Goal: Task Accomplishment & Management: Manage account settings

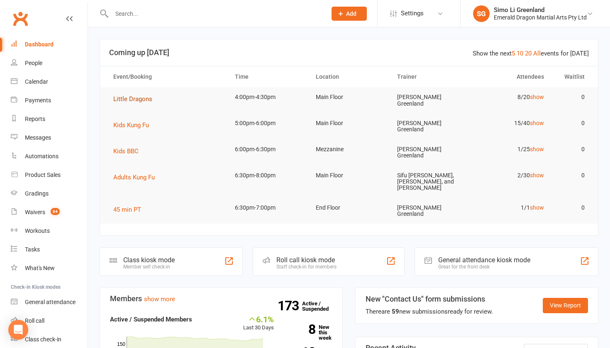
click at [139, 99] on span "Little Dragons" at bounding box center [132, 98] width 39 height 7
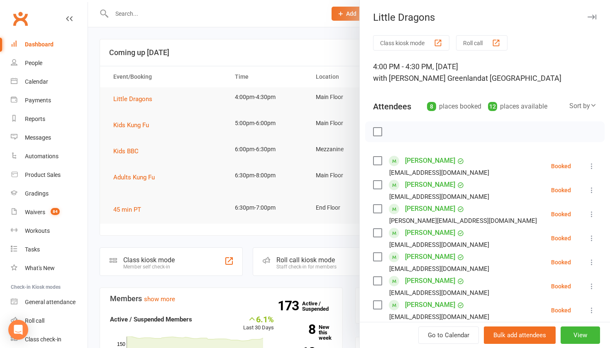
click at [413, 41] on button "Class kiosk mode" at bounding box center [411, 42] width 76 height 15
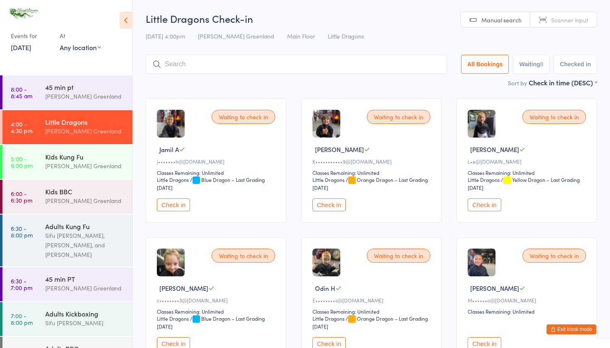
click at [181, 204] on button "Check in" at bounding box center [173, 205] width 33 height 13
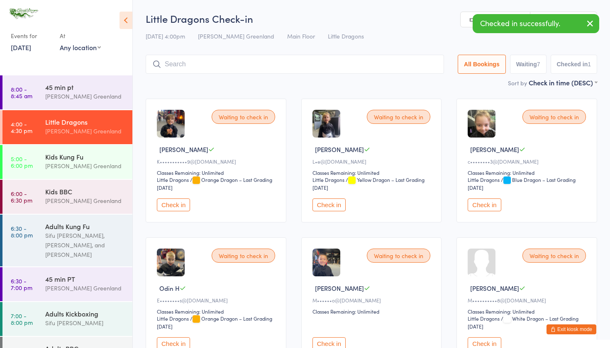
click at [337, 204] on button "Check in" at bounding box center [328, 205] width 33 height 13
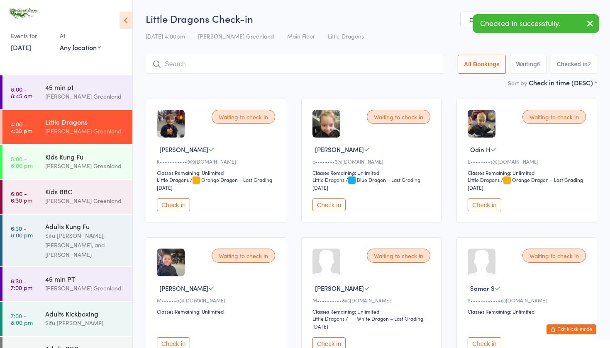
click at [337, 204] on button "Check in" at bounding box center [328, 205] width 33 height 13
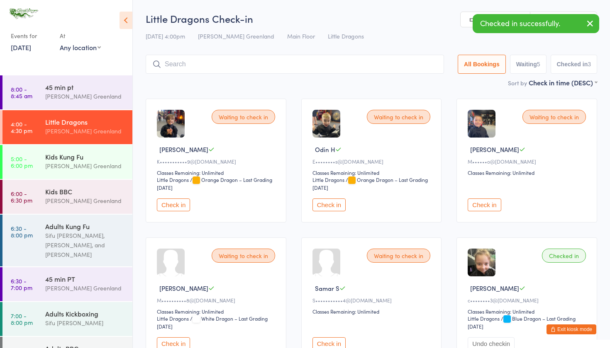
click at [337, 204] on button "Check in" at bounding box center [328, 205] width 33 height 13
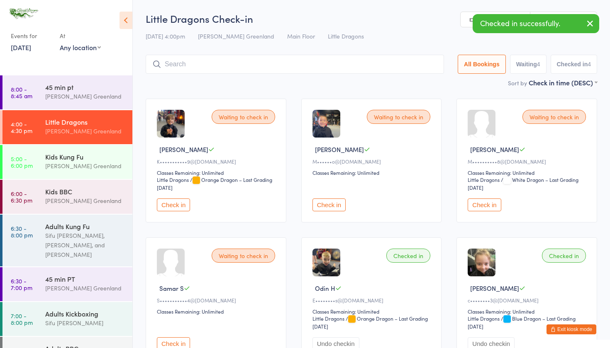
click at [486, 205] on button "Check in" at bounding box center [483, 205] width 33 height 13
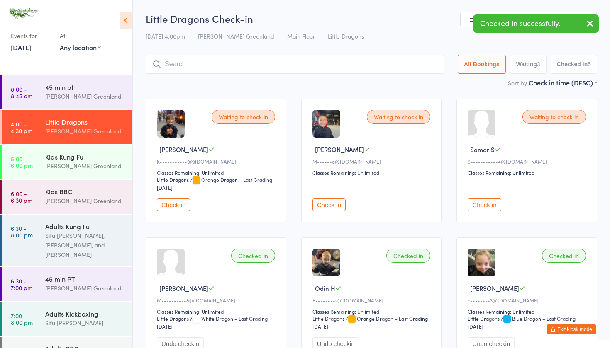
click at [486, 205] on button "Check in" at bounding box center [483, 205] width 33 height 13
click at [453, 231] on div "Waiting to check in Jake B K•••••••••••9@gmail.com Classes Remaining: Unlimited…" at bounding box center [371, 299] width 466 height 417
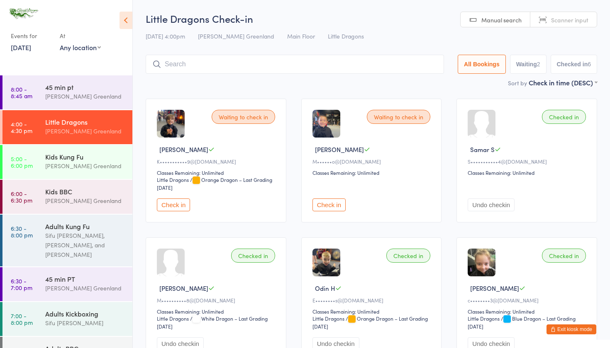
click at [432, 234] on div "Waiting to check in Jake B K•••••••••••9@gmail.com Classes Remaining: Unlimited…" at bounding box center [371, 299] width 466 height 417
click at [228, 66] on input "search" at bounding box center [295, 64] width 298 height 19
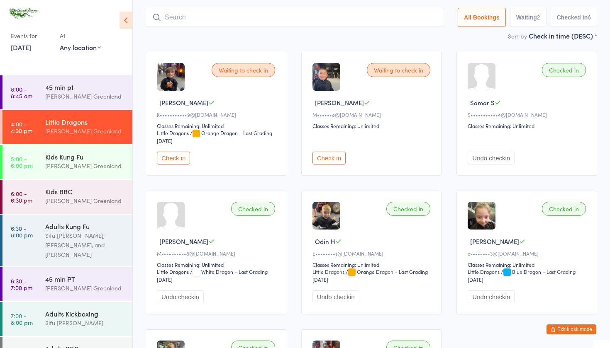
scroll to position [55, 0]
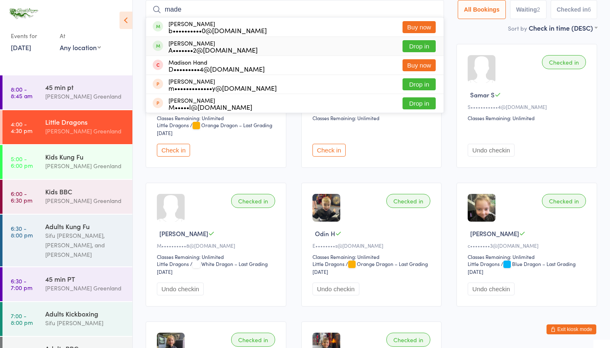
type input "made"
click at [414, 46] on button "Drop in" at bounding box center [418, 46] width 33 height 12
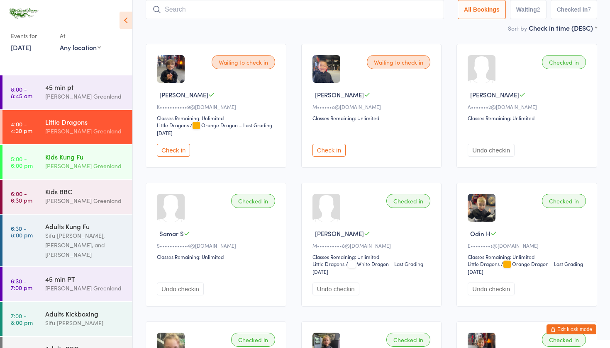
click at [76, 160] on div "Kids Kung Fu" at bounding box center [85, 156] width 80 height 9
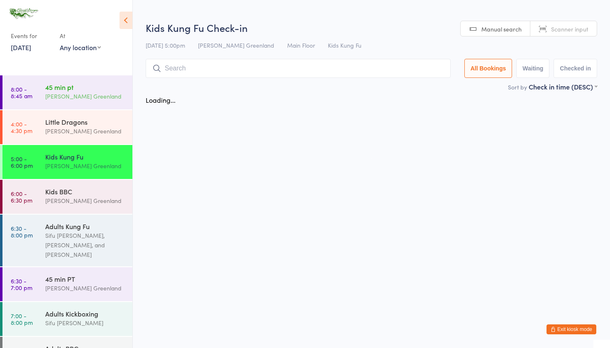
click at [83, 95] on div "[PERSON_NAME] Greenland" at bounding box center [85, 97] width 80 height 10
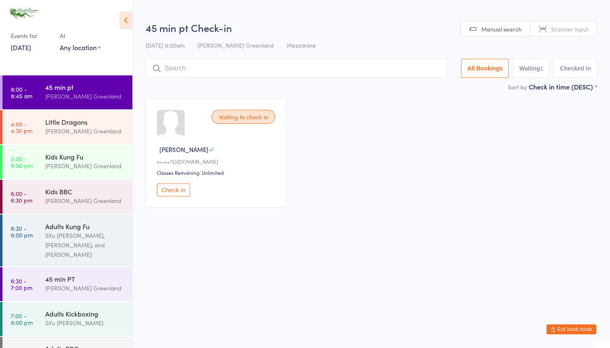
click at [173, 190] on button "Check in" at bounding box center [173, 190] width 33 height 13
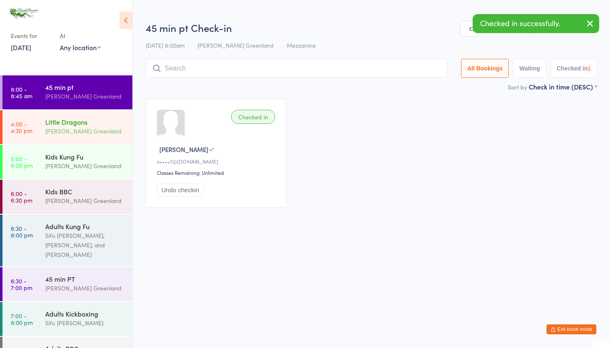
click at [70, 124] on div "Little Dragons" at bounding box center [85, 121] width 80 height 9
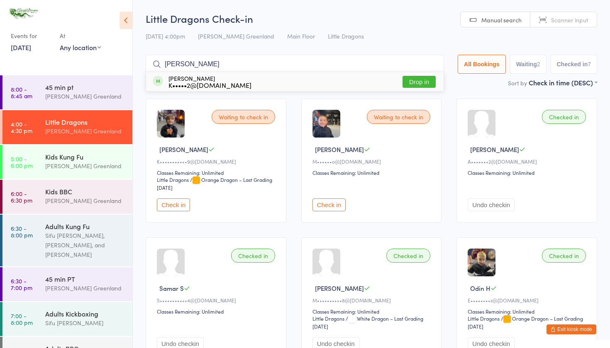
type input "myles"
click at [418, 80] on button "Drop in" at bounding box center [418, 82] width 33 height 12
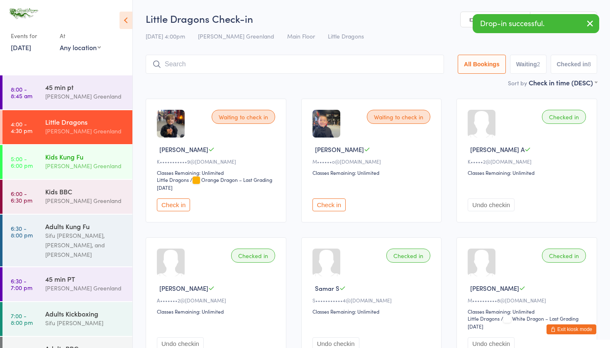
click at [53, 169] on div "[PERSON_NAME] Greenland" at bounding box center [85, 166] width 80 height 10
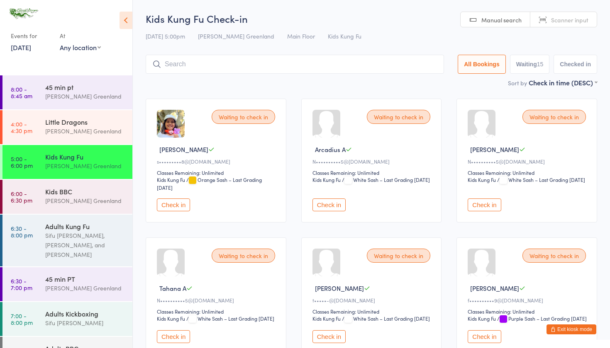
click at [569, 330] on button "Exit kiosk mode" at bounding box center [571, 330] width 50 height 10
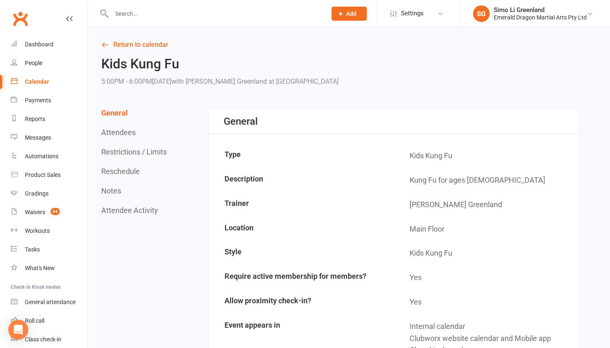
click at [178, 8] on input "text" at bounding box center [214, 14] width 211 height 12
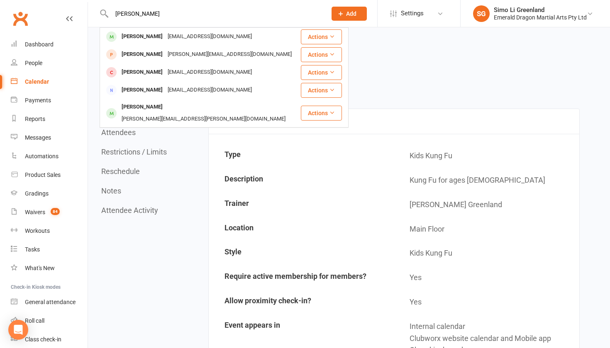
type input "Simon"
drag, startPoint x: 178, startPoint y: 8, endPoint x: 146, endPoint y: 34, distance: 41.6
click at [146, 34] on div "Simon Swain" at bounding box center [142, 37] width 46 height 12
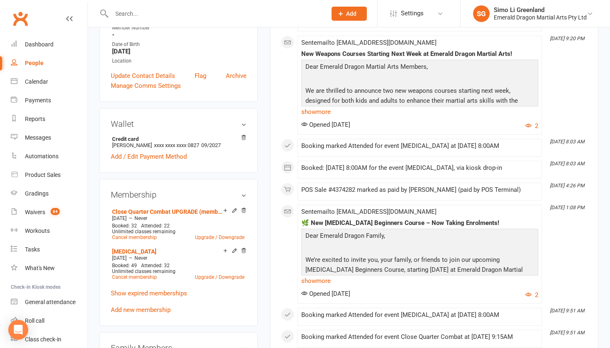
scroll to position [188, 0]
click at [141, 310] on link "Add new membership" at bounding box center [141, 309] width 60 height 7
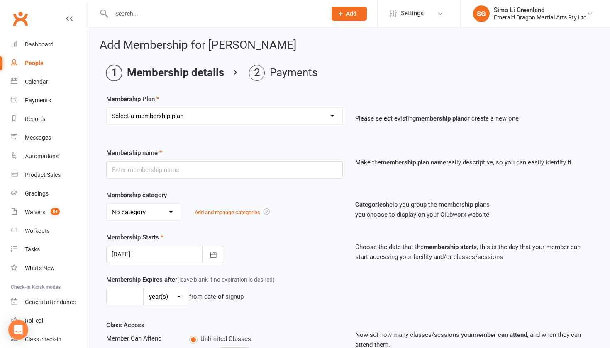
select select "4"
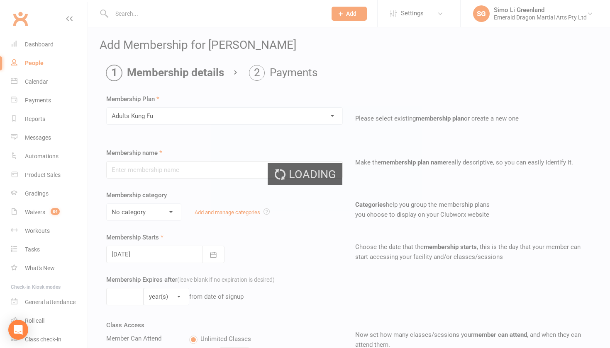
type input "Adults Kung Fu"
select select "1"
type input "0"
type input "2"
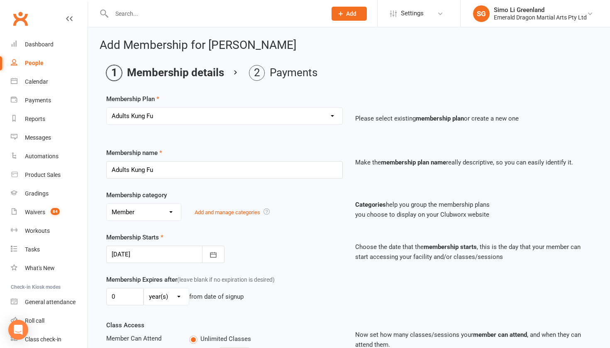
select select "35"
type input "Adults Broadsword Course"
select select "0"
type input "19 Aug 2025"
type input "8"
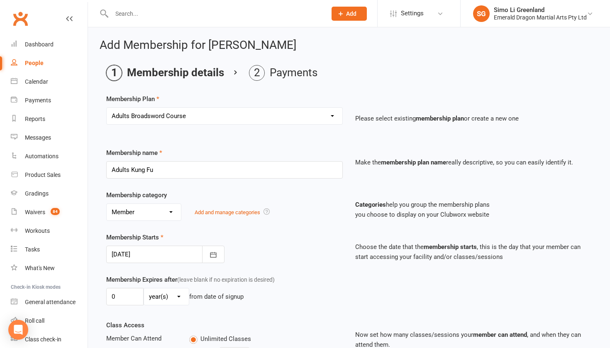
select select "1"
click at [309, 252] on div "Membership Starts 19 Aug 2025 August 2025 Sun Mon Tue Wed Thu Fri Sat 31 27 28 …" at bounding box center [224, 248] width 249 height 31
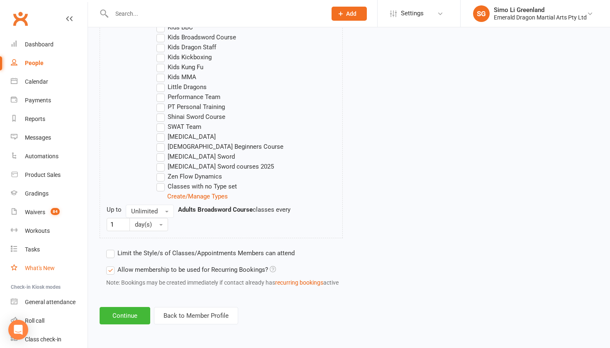
scroll to position [547, 0]
click at [127, 307] on button "Continue" at bounding box center [125, 315] width 51 height 17
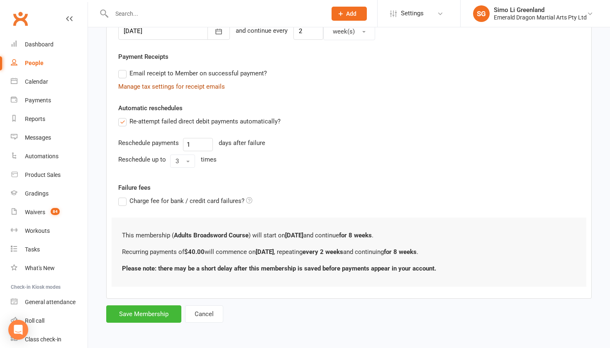
scroll to position [0, 0]
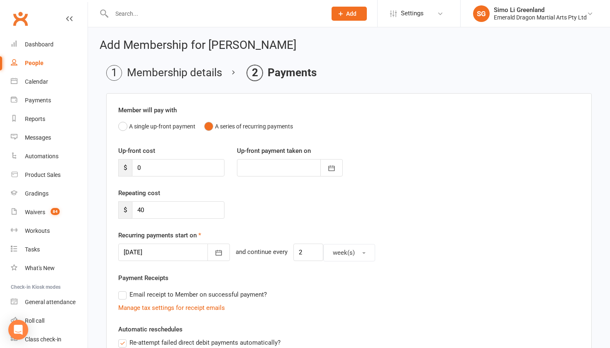
click at [373, 209] on div "Repeating cost $ 40" at bounding box center [349, 209] width 474 height 42
click at [124, 128] on button "A single up-front payment" at bounding box center [156, 127] width 77 height 16
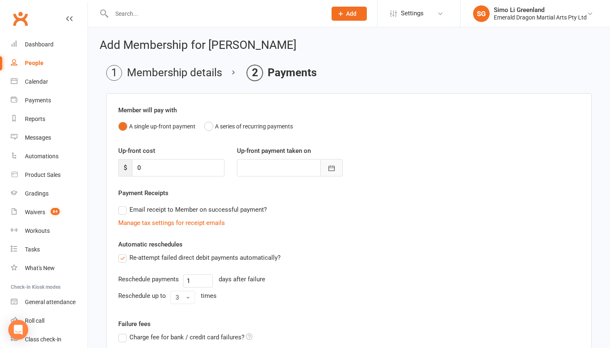
click at [332, 166] on icon "button" at bounding box center [331, 168] width 8 height 8
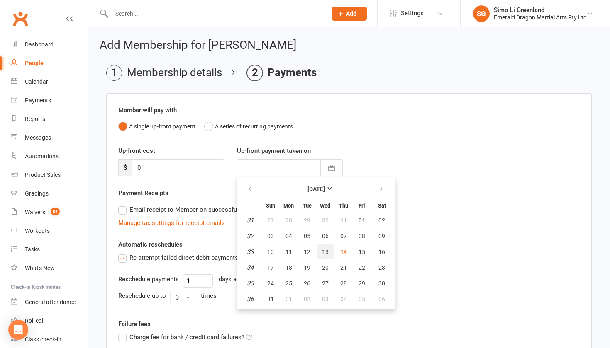
click at [327, 253] on span "13" at bounding box center [325, 252] width 7 height 7
type input "13 Aug 2025"
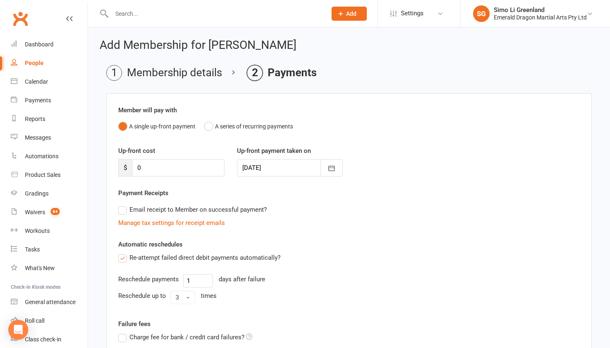
click at [356, 258] on div "Re-attempt failed direct debit payments automatically?" at bounding box center [348, 258] width 461 height 10
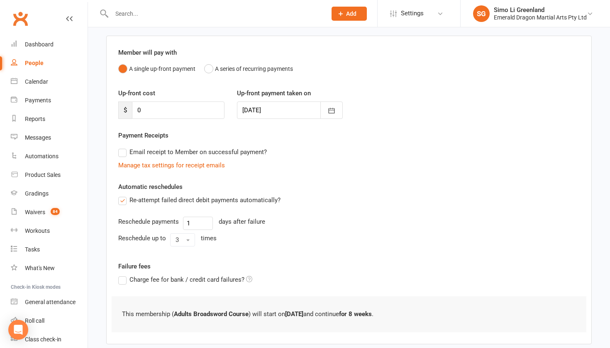
scroll to position [114, 0]
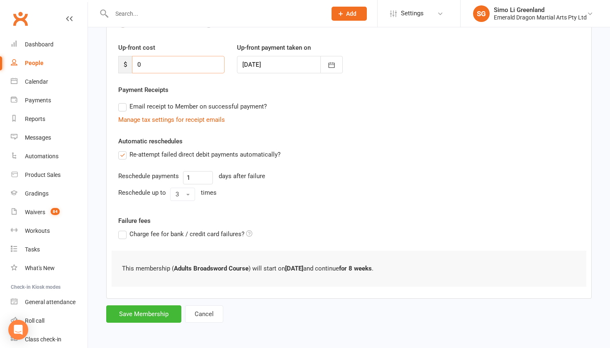
click at [157, 56] on input "0" at bounding box center [178, 64] width 92 height 17
click at [158, 56] on input "0" at bounding box center [178, 64] width 92 height 17
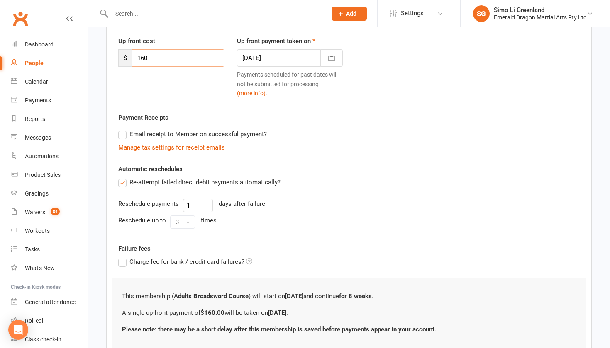
type input "160"
click at [349, 98] on div "Up-front cost $ 160 Up-front payment taken on 13 Aug 2025 August 2025 Sun Mon T…" at bounding box center [349, 74] width 474 height 77
click at [350, 257] on div "Failure fees Charge fee for bank / credit card failures?" at bounding box center [349, 261] width 474 height 35
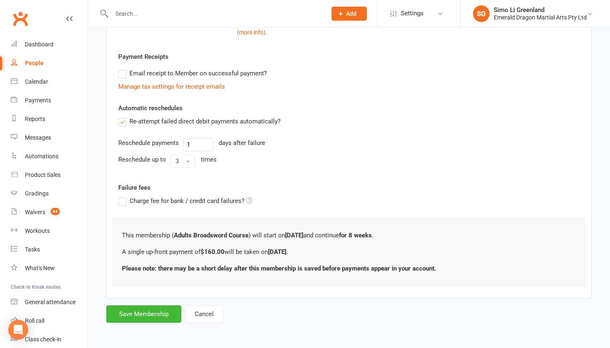
scroll to position [183, 0]
click at [157, 306] on button "Save Membership" at bounding box center [143, 314] width 75 height 17
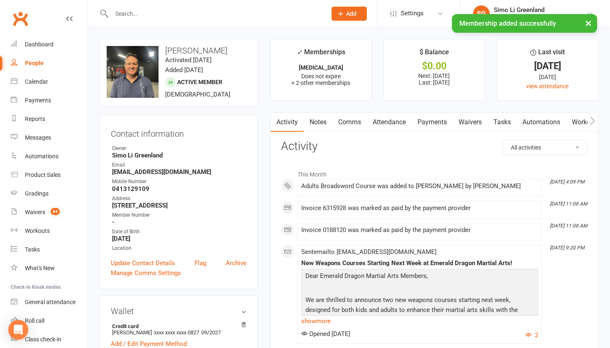
click at [431, 126] on link "Payments" at bounding box center [431, 122] width 41 height 19
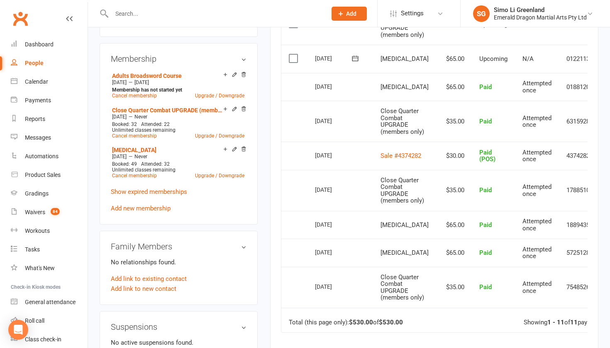
scroll to position [329, 0]
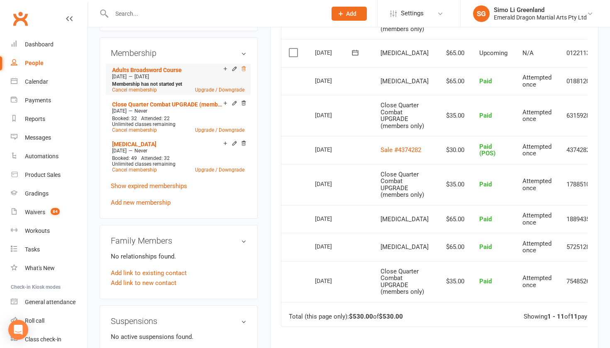
click at [242, 67] on icon at bounding box center [243, 68] width 4 height 5
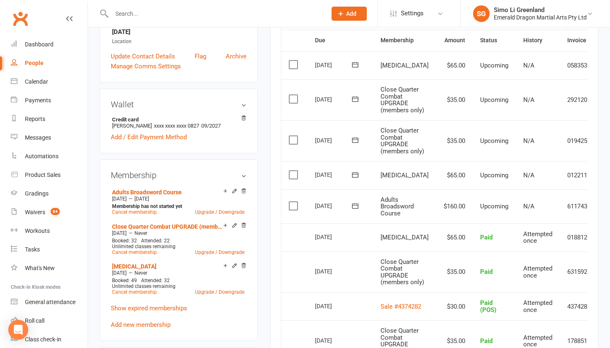
scroll to position [211, 0]
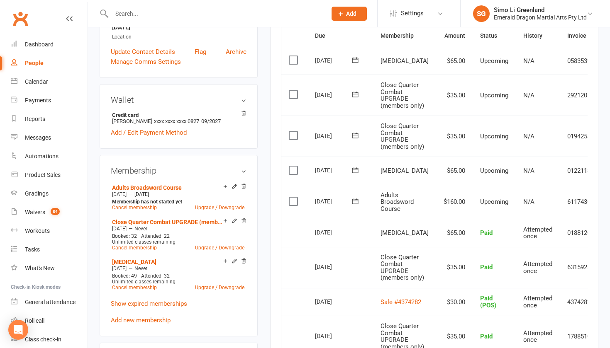
click at [292, 206] on label at bounding box center [294, 201] width 11 height 8
click at [292, 197] on input "checkbox" at bounding box center [291, 197] width 5 height 0
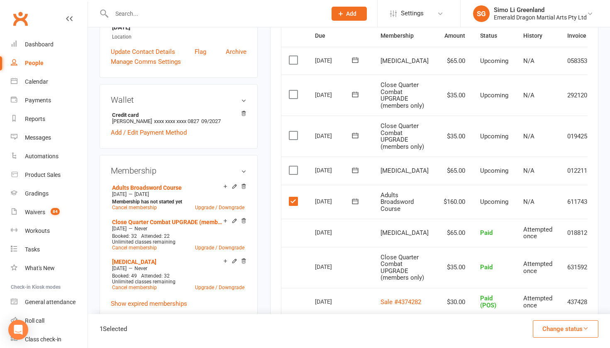
click at [568, 330] on button "Change status" at bounding box center [565, 329] width 66 height 17
click at [554, 275] on link "Paid (POS)" at bounding box center [556, 273] width 82 height 17
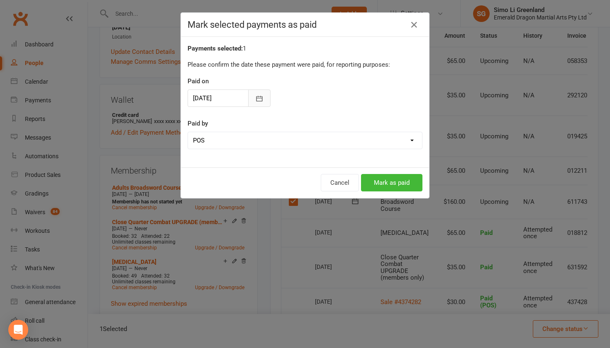
click at [262, 96] on icon "button" at bounding box center [259, 99] width 8 height 8
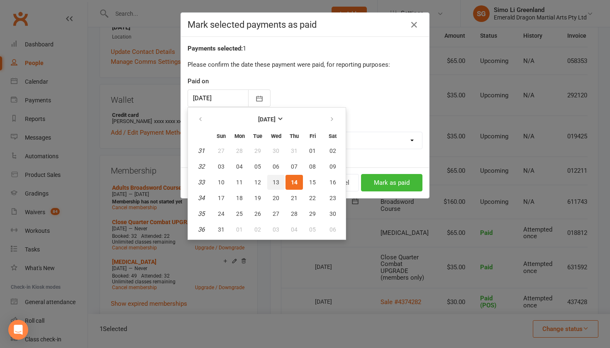
click at [275, 181] on span "13" at bounding box center [275, 182] width 7 height 7
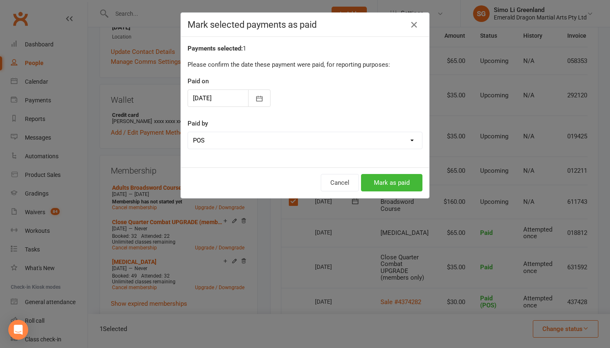
type input "13 Aug 2025"
click at [384, 181] on button "Mark as paid" at bounding box center [391, 182] width 61 height 17
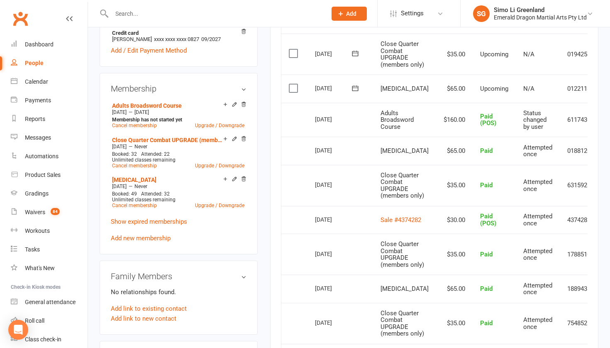
scroll to position [303, 0]
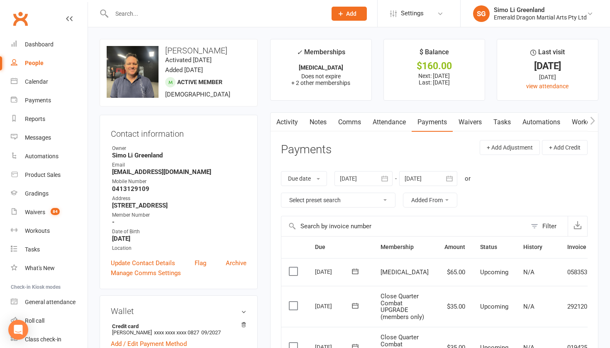
click at [136, 16] on input "text" at bounding box center [214, 14] width 211 height 12
click at [31, 47] on div "Dashboard" at bounding box center [39, 44] width 29 height 7
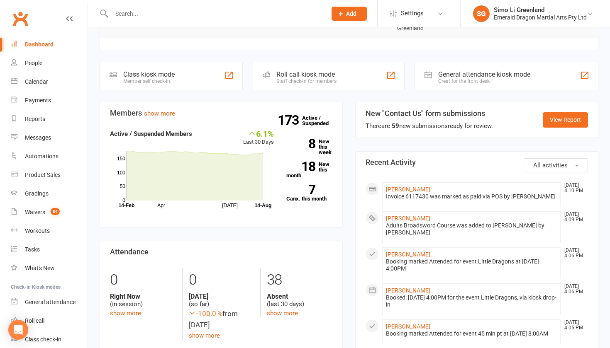
scroll to position [190, 0]
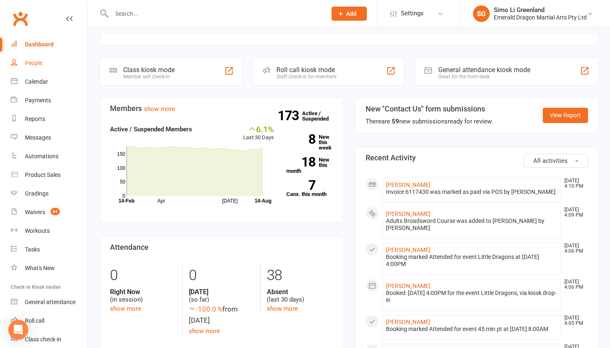
click at [34, 64] on div "People" at bounding box center [33, 63] width 17 height 7
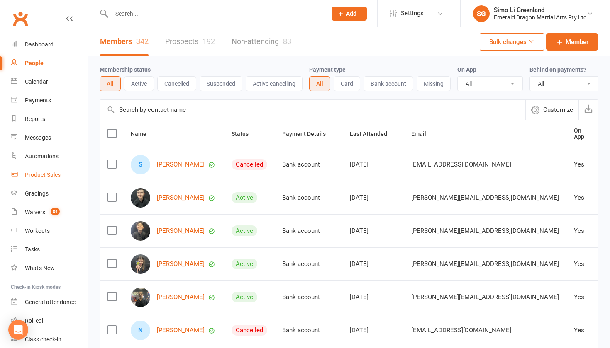
click at [34, 175] on div "Product Sales" at bounding box center [43, 175] width 36 height 7
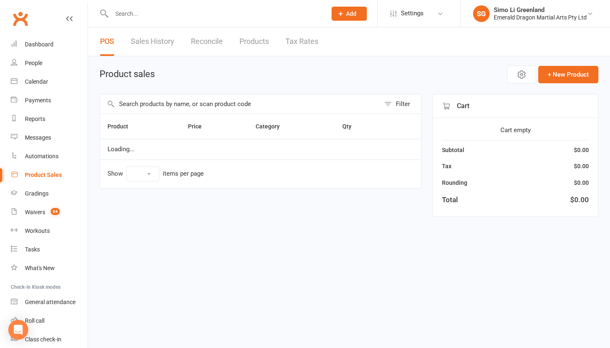
select select "10"
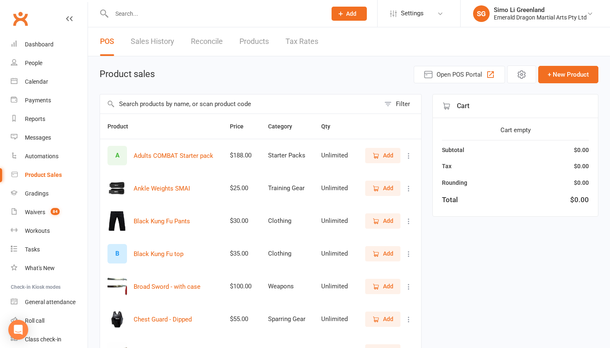
click at [159, 38] on link "Sales History" at bounding box center [153, 41] width 44 height 29
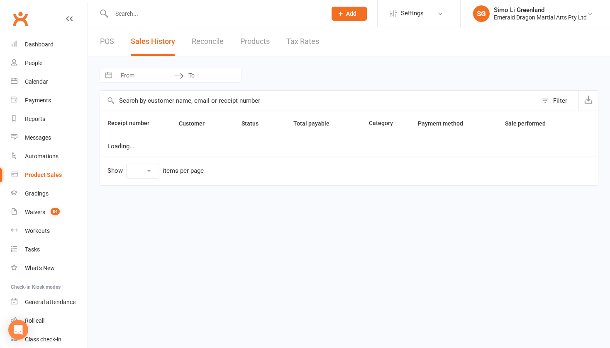
select select "100"
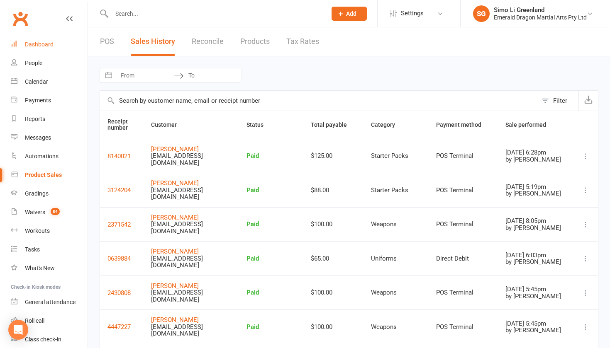
click at [38, 44] on div "Dashboard" at bounding box center [39, 44] width 29 height 7
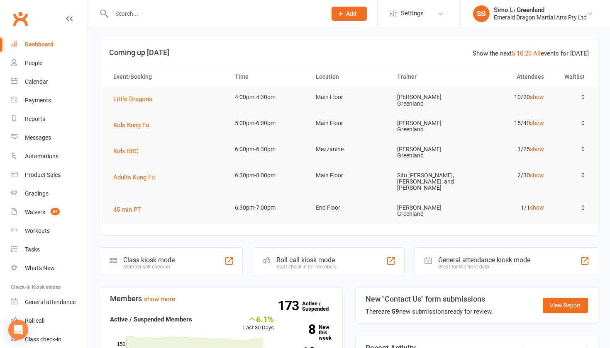
click at [158, 10] on input "text" at bounding box center [214, 14] width 211 height 12
click at [37, 212] on div "Waivers" at bounding box center [35, 212] width 20 height 7
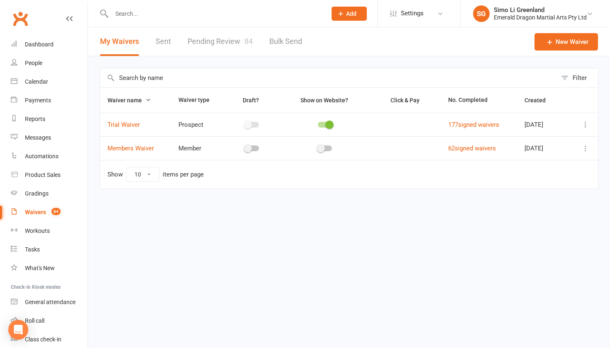
click at [254, 38] on div "My Waivers Sent Pending Review 84 Bulk Send" at bounding box center [201, 41] width 226 height 29
click at [229, 40] on link "Pending Review 84" at bounding box center [219, 41] width 65 height 29
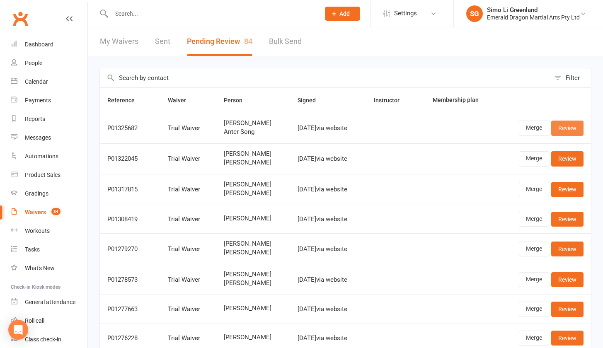
click at [576, 128] on link "Review" at bounding box center [568, 128] width 32 height 15
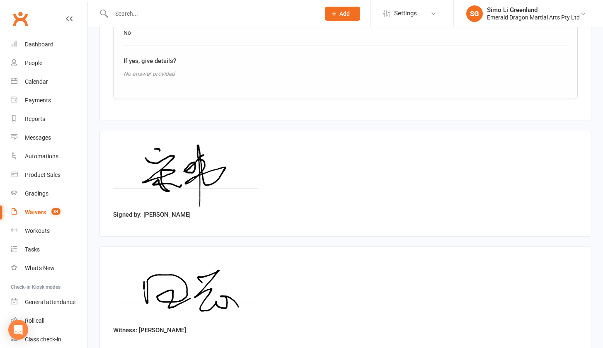
scroll to position [1367, 0]
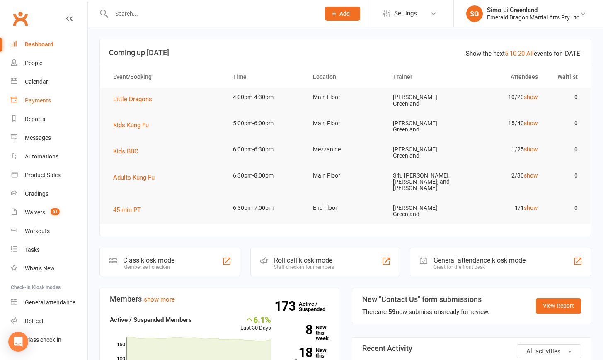
click at [23, 102] on link "Payments" at bounding box center [49, 100] width 77 height 19
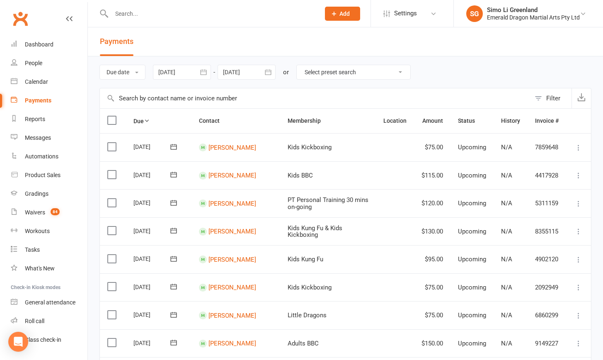
select select "0"
type input "[DATE]"
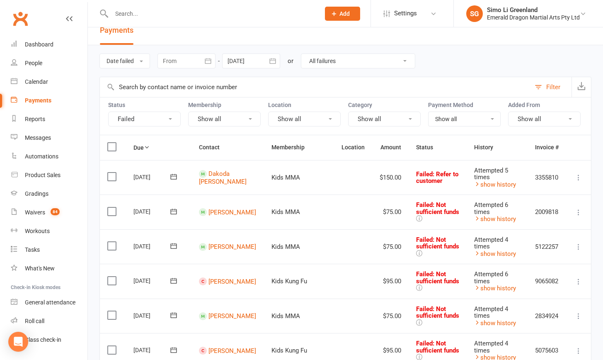
scroll to position [28, 0]
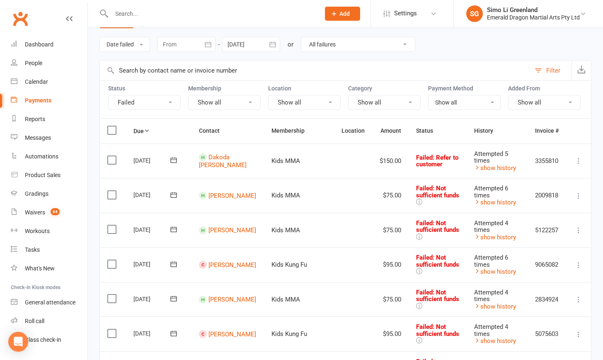
click at [174, 158] on icon at bounding box center [174, 160] width 6 height 5
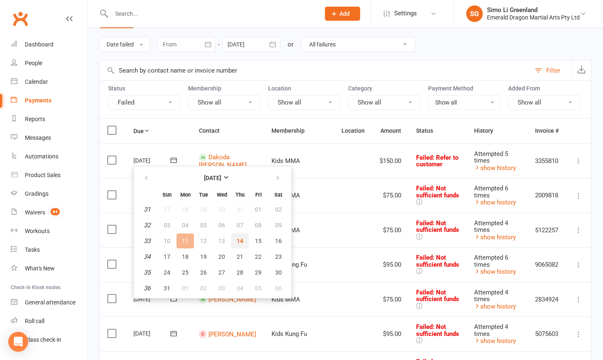
click at [241, 227] on span "14" at bounding box center [240, 241] width 7 height 7
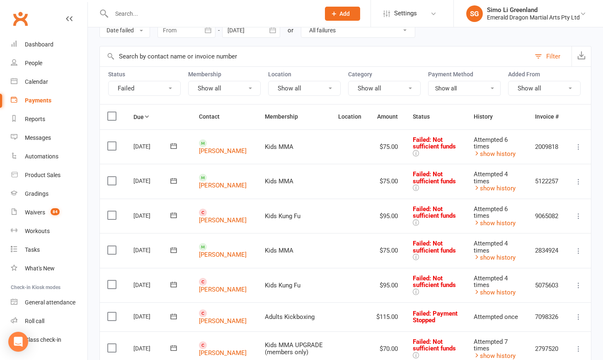
scroll to position [14, 0]
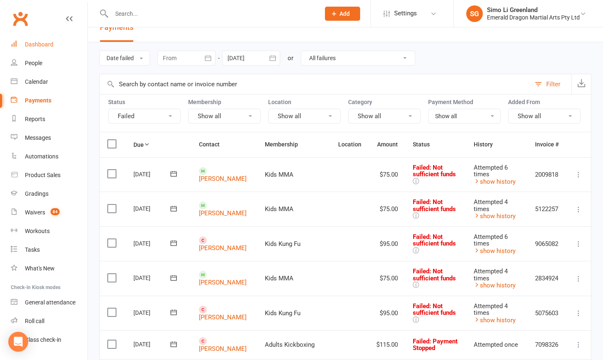
click at [30, 42] on div "Dashboard" at bounding box center [39, 44] width 29 height 7
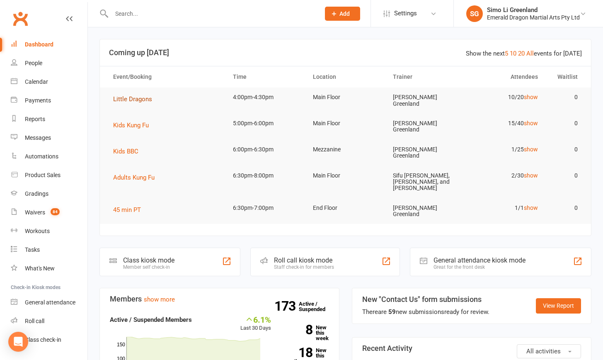
click at [144, 97] on span "Little Dragons" at bounding box center [132, 98] width 39 height 7
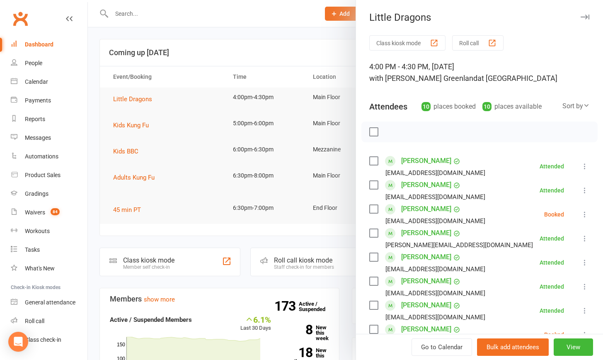
click at [325, 40] on button "Class kiosk mode" at bounding box center [407, 42] width 76 height 15
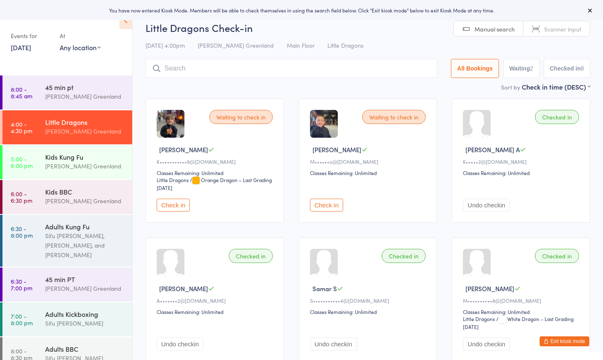
click at [187, 206] on button "Check in" at bounding box center [173, 205] width 33 height 13
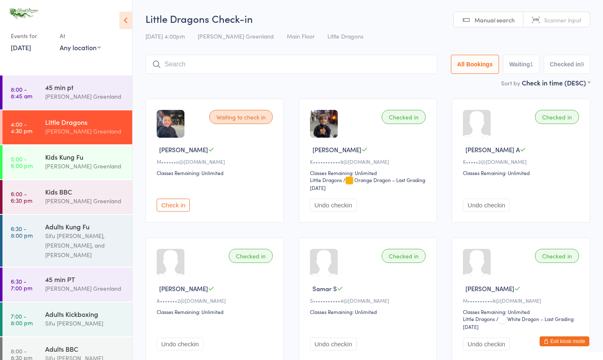
click at [565, 339] on button "Exit kiosk mode" at bounding box center [565, 341] width 50 height 10
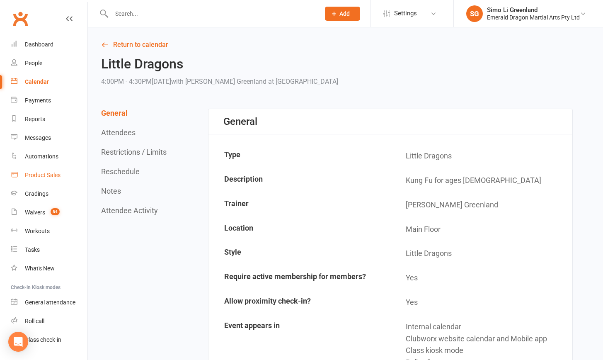
click at [46, 173] on div "Product Sales" at bounding box center [43, 175] width 36 height 7
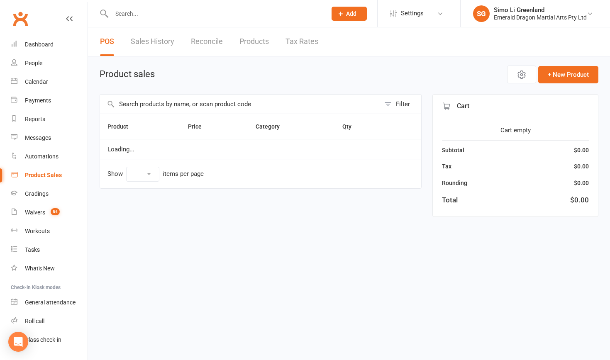
select select "10"
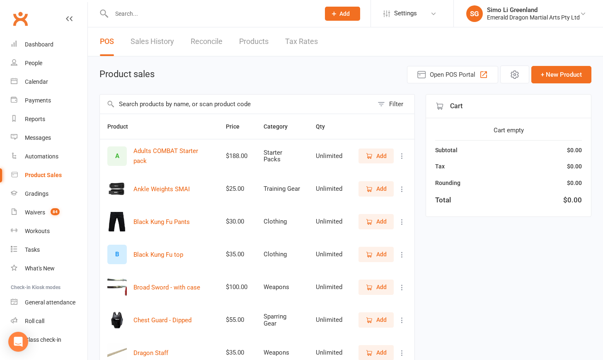
click at [373, 288] on icon "button" at bounding box center [369, 287] width 7 height 7
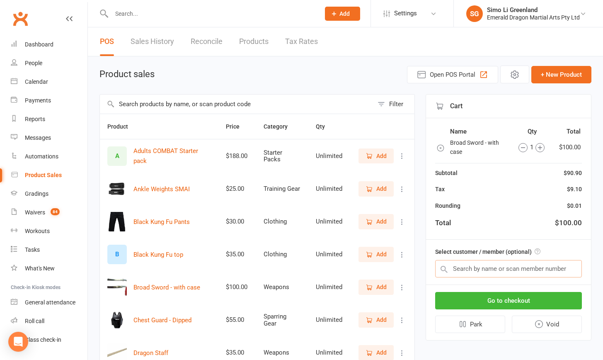
click at [465, 270] on input "text" at bounding box center [508, 268] width 147 height 17
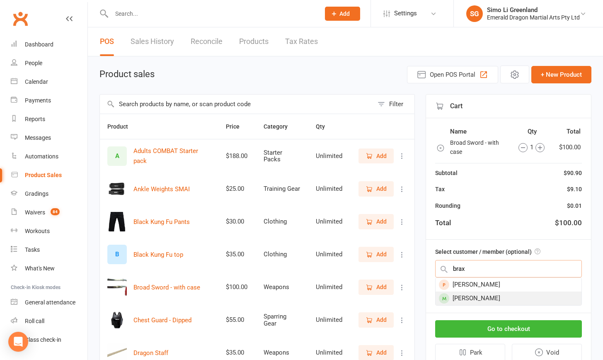
type input "brax"
click at [489, 300] on div "[PERSON_NAME]" at bounding box center [509, 299] width 146 height 14
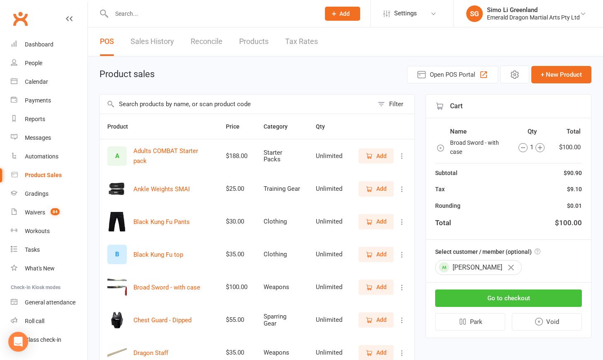
click at [508, 298] on button "Go to checkout" at bounding box center [508, 297] width 147 height 17
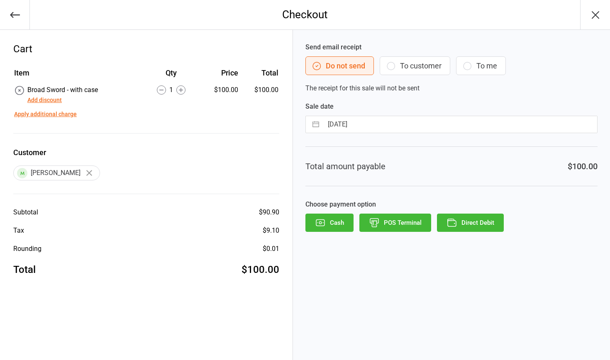
click at [399, 221] on button "POS Terminal" at bounding box center [395, 223] width 72 height 18
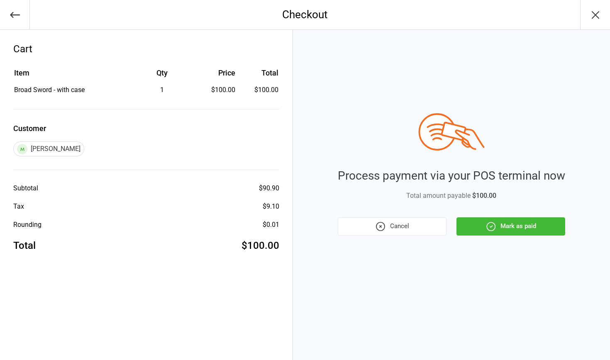
click at [517, 229] on button "Mark as paid" at bounding box center [510, 226] width 109 height 18
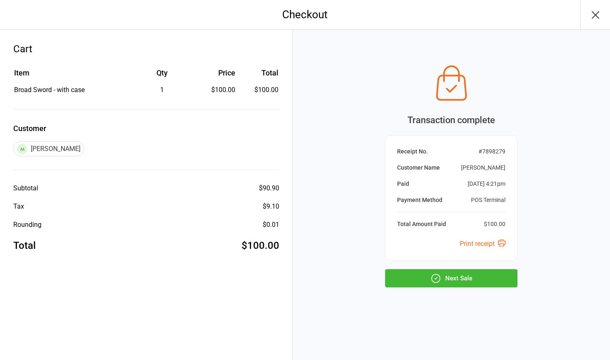
click at [437, 282] on icon "button" at bounding box center [435, 278] width 11 height 11
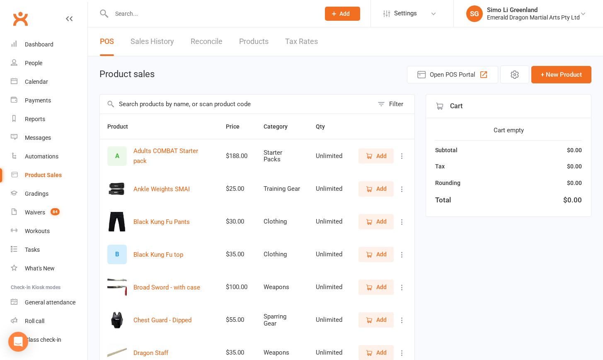
click at [133, 16] on input "text" at bounding box center [211, 14] width 205 height 12
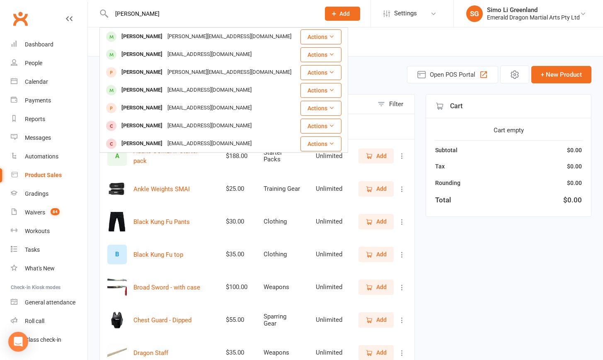
type input "[PERSON_NAME]"
drag, startPoint x: 134, startPoint y: 27, endPoint x: 137, endPoint y: 36, distance: 9.7
click at [137, 36] on div "[PERSON_NAME]" at bounding box center [142, 37] width 46 height 12
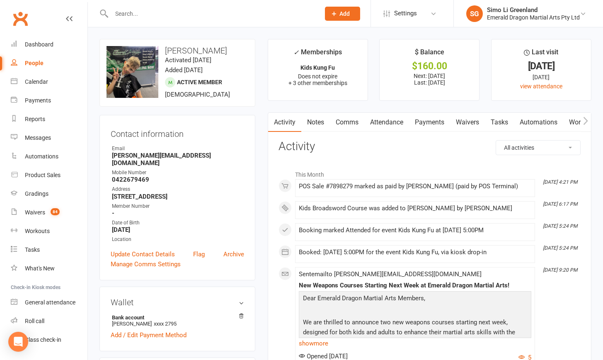
click at [433, 124] on link "Payments" at bounding box center [429, 122] width 41 height 19
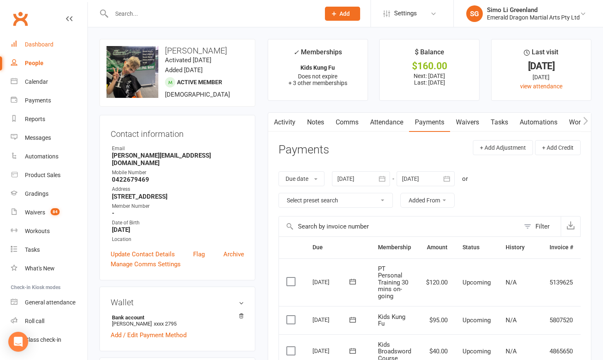
click at [40, 42] on div "Dashboard" at bounding box center [39, 44] width 29 height 7
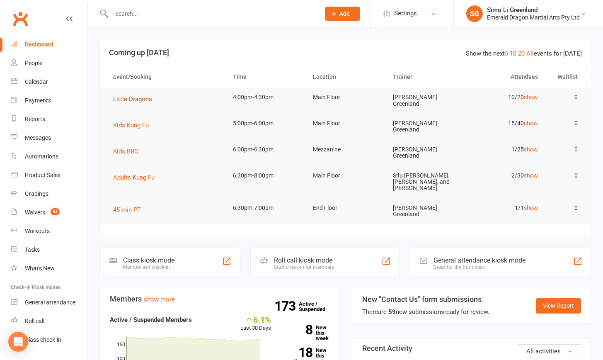
click at [131, 99] on span "Little Dragons" at bounding box center [132, 98] width 39 height 7
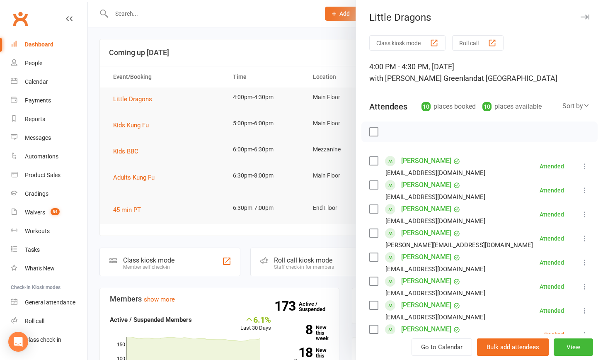
click at [395, 40] on button "Class kiosk mode" at bounding box center [407, 42] width 76 height 15
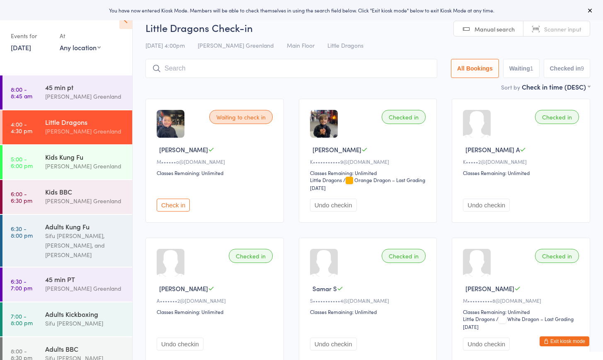
click at [568, 341] on button "Exit kiosk mode" at bounding box center [565, 341] width 50 height 10
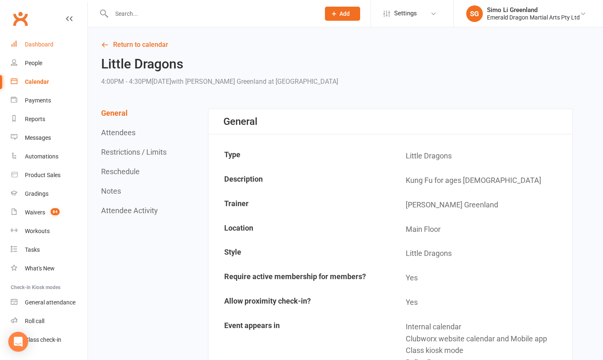
click at [26, 44] on div "Dashboard" at bounding box center [39, 44] width 29 height 7
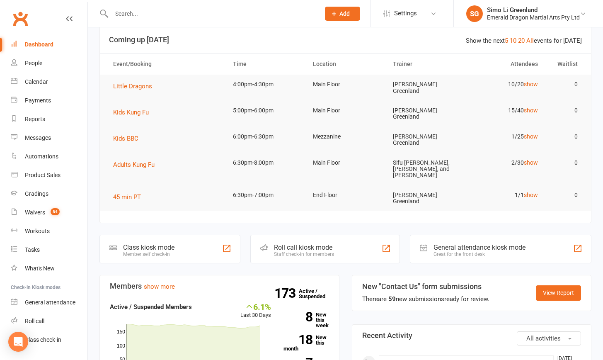
scroll to position [11, 0]
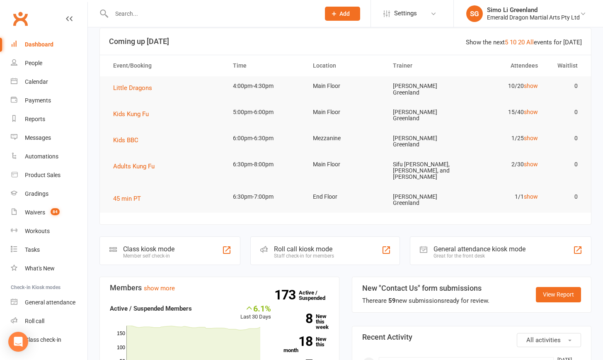
click at [476, 83] on td "10/20 show" at bounding box center [506, 85] width 80 height 19
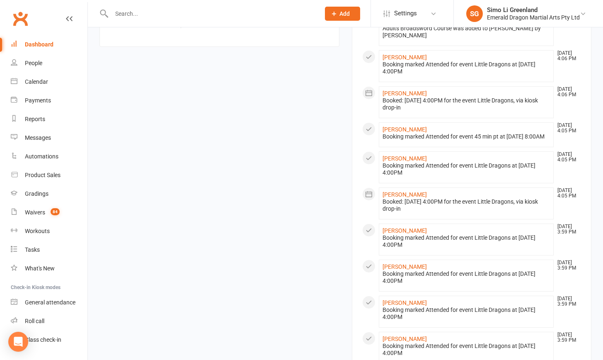
scroll to position [0, 0]
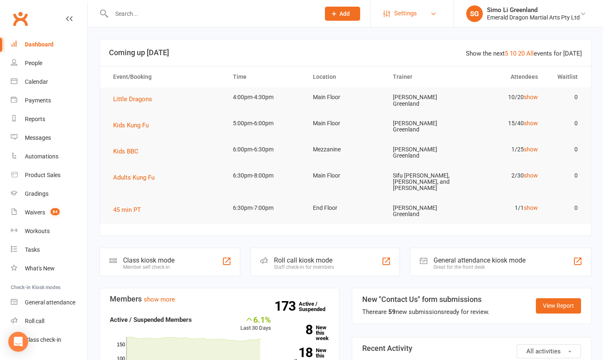
click at [427, 10] on link "Settings" at bounding box center [413, 13] width 58 height 19
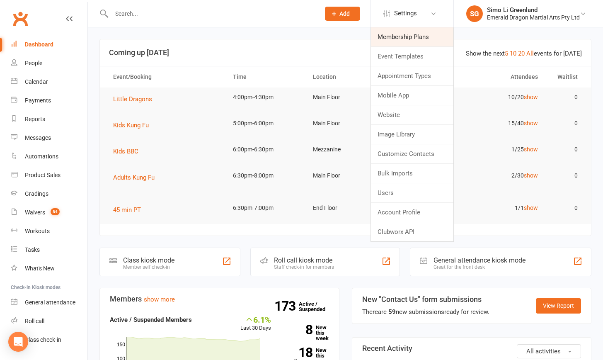
click at [411, 39] on link "Membership Plans" at bounding box center [412, 36] width 83 height 19
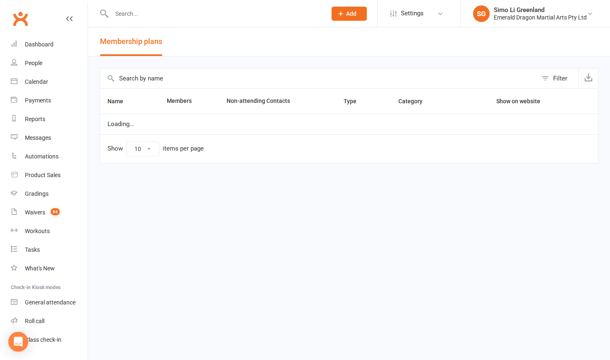
select select "100"
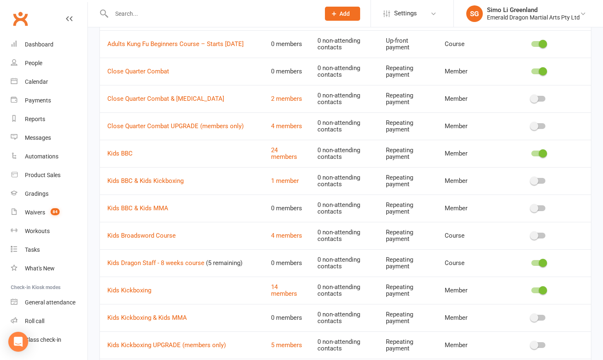
scroll to position [416, 0]
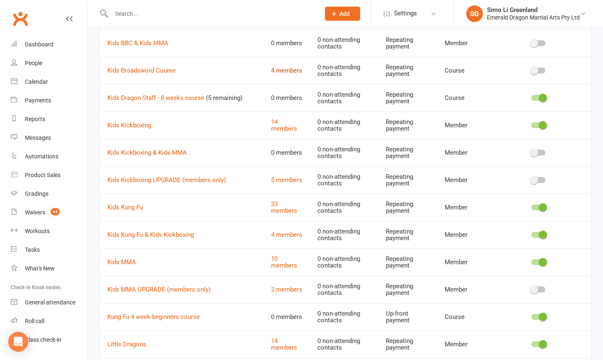
click at [286, 68] on link "4 members" at bounding box center [286, 70] width 31 height 7
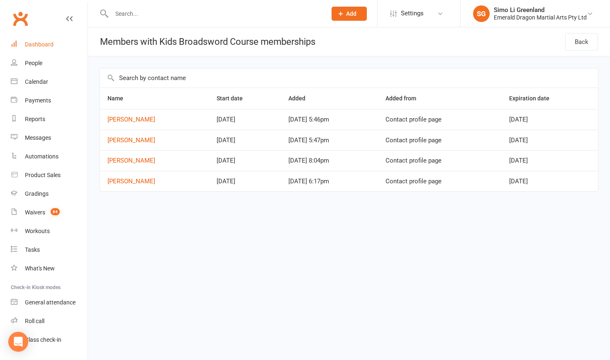
click at [44, 44] on div "Dashboard" at bounding box center [39, 44] width 29 height 7
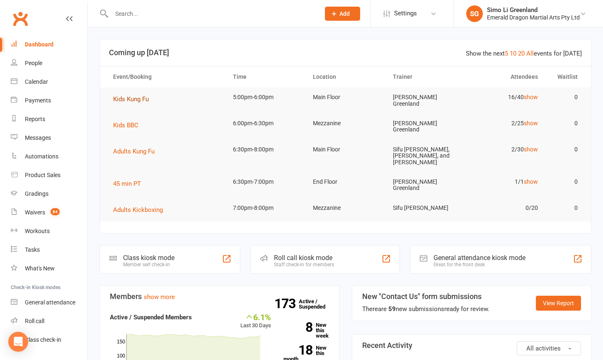
click at [140, 100] on span "Kids Kung Fu" at bounding box center [131, 98] width 36 height 7
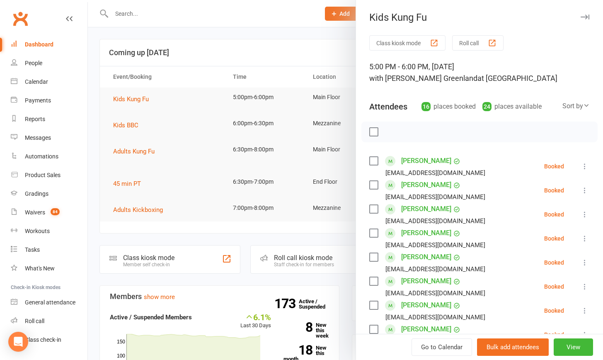
click at [255, 268] on div at bounding box center [345, 180] width 515 height 360
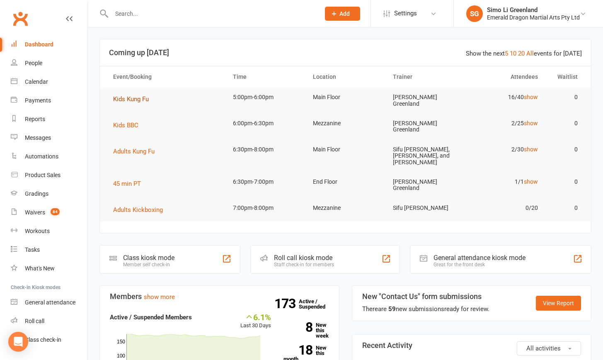
click at [140, 98] on span "Kids Kung Fu" at bounding box center [131, 98] width 36 height 7
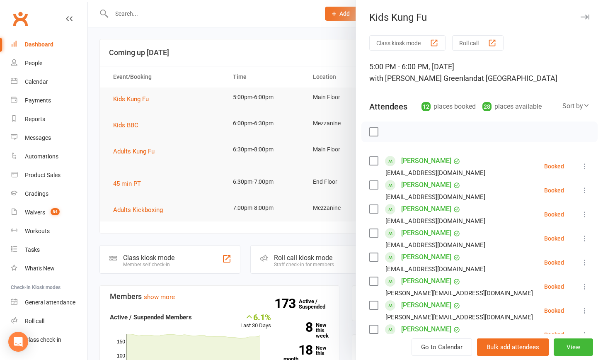
click at [408, 40] on button "Class kiosk mode" at bounding box center [407, 42] width 76 height 15
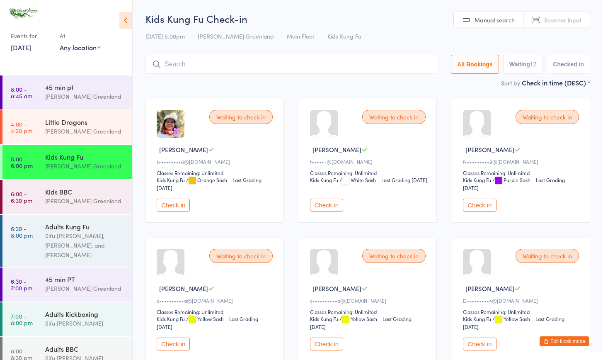
drag, startPoint x: 184, startPoint y: 207, endPoint x: 183, endPoint y: 211, distance: 4.2
click at [182, 207] on button "Check in" at bounding box center [173, 205] width 33 height 13
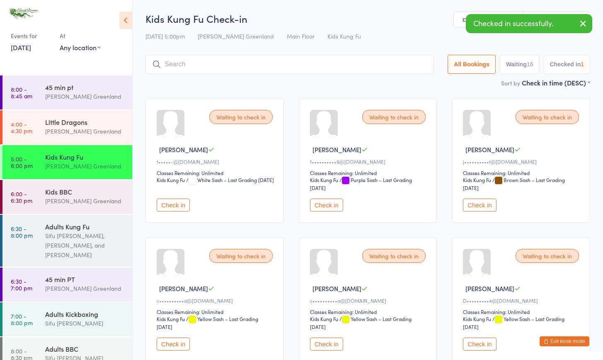
click at [163, 201] on button "Check in" at bounding box center [173, 205] width 33 height 13
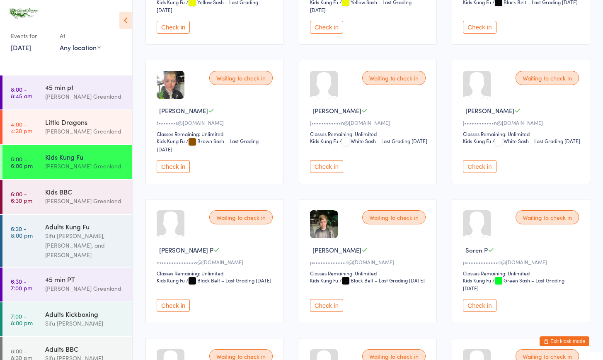
scroll to position [392, 0]
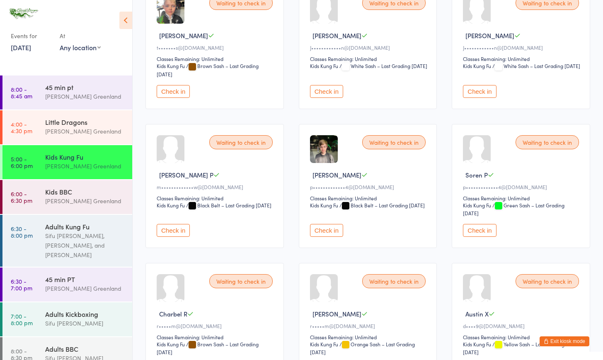
click at [498, 228] on div "Check in" at bounding box center [522, 230] width 119 height 13
click at [484, 233] on button "Check in" at bounding box center [479, 230] width 33 height 13
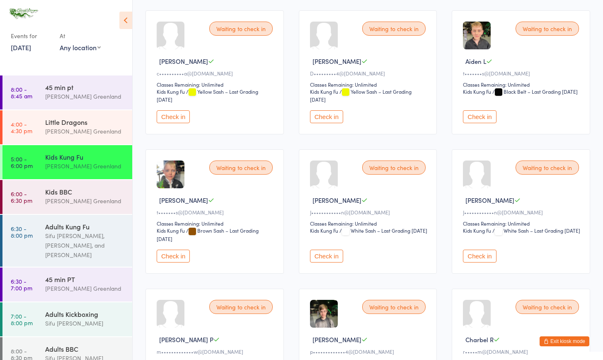
scroll to position [0, 0]
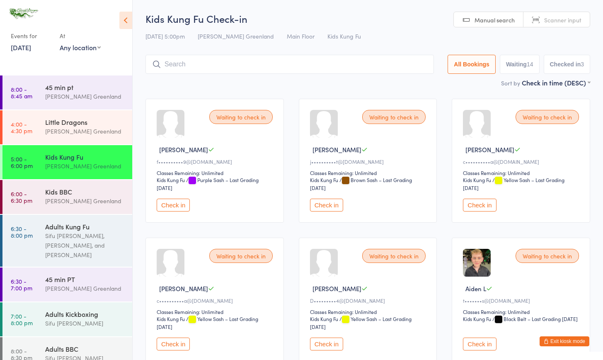
click at [205, 59] on input "search" at bounding box center [290, 64] width 289 height 19
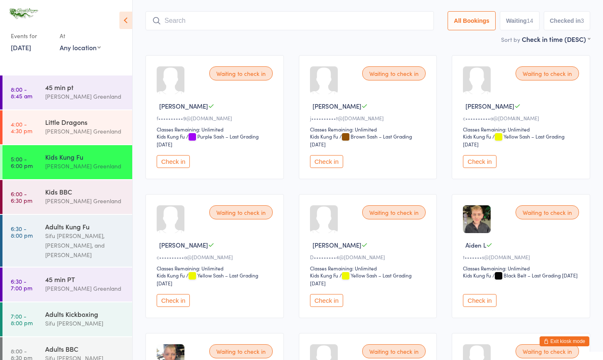
scroll to position [55, 0]
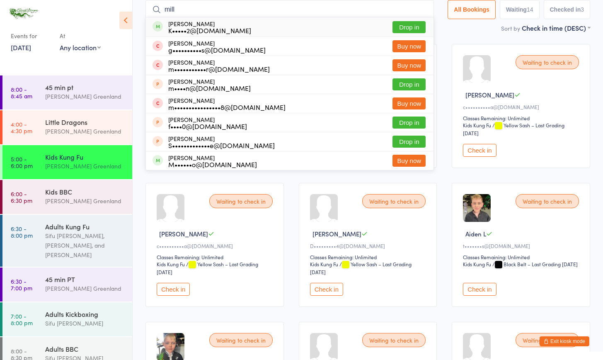
type input "mill"
click at [399, 27] on button "Drop in" at bounding box center [409, 27] width 33 height 12
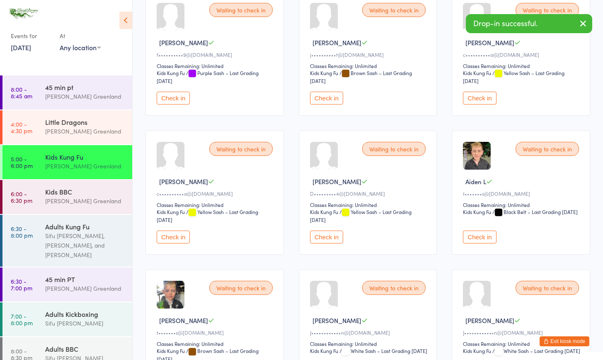
scroll to position [0, 0]
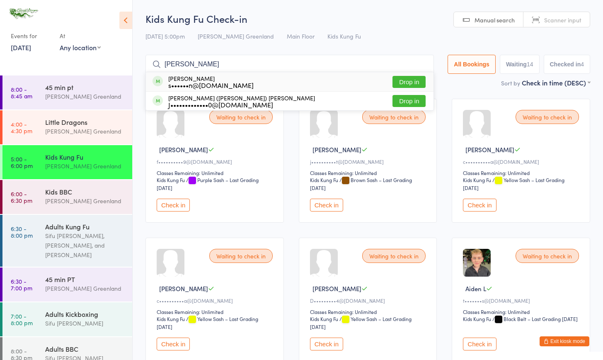
type input "[PERSON_NAME]"
click at [407, 83] on button "Drop in" at bounding box center [409, 82] width 33 height 12
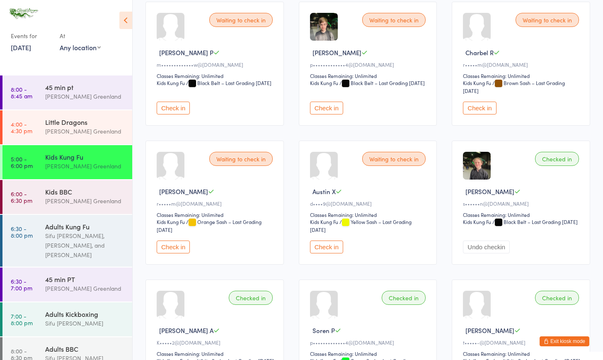
scroll to position [238, 0]
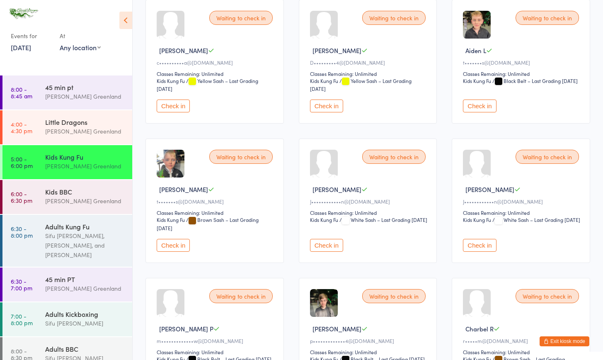
click at [473, 105] on button "Check in" at bounding box center [479, 106] width 33 height 13
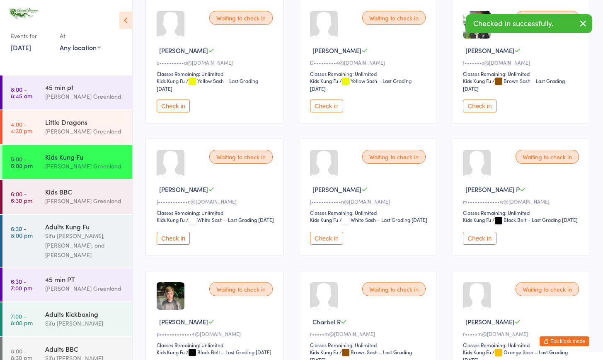
scroll to position [0, 0]
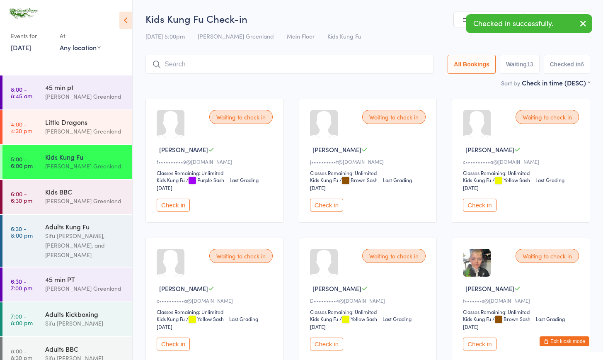
click at [333, 202] on button "Check in" at bounding box center [326, 205] width 33 height 13
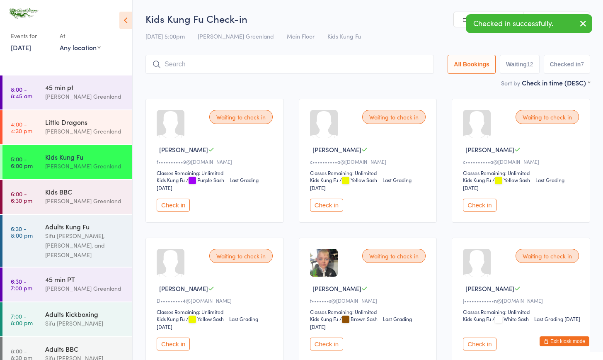
scroll to position [282, 0]
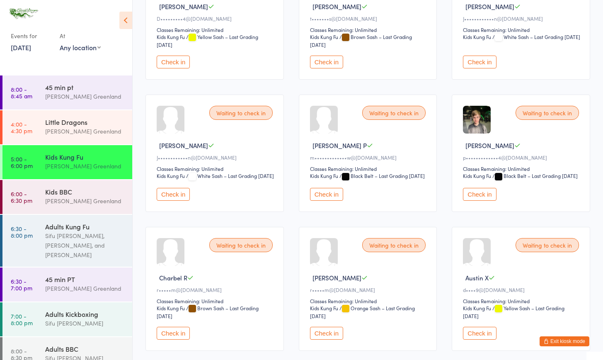
click at [329, 201] on button "Check in" at bounding box center [326, 194] width 33 height 13
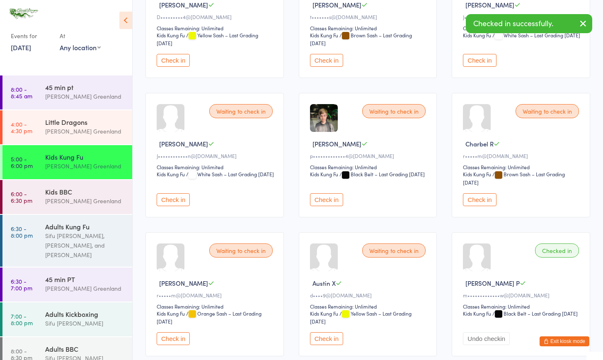
scroll to position [341, 0]
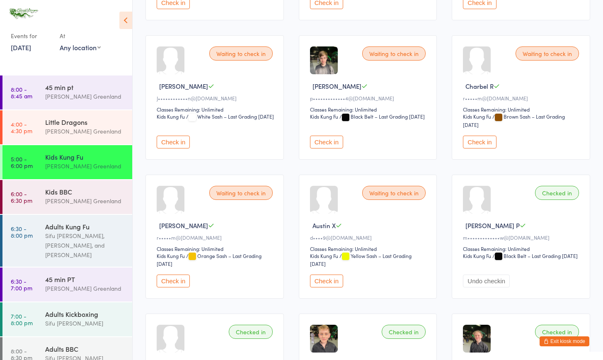
click at [185, 282] on button "Check in" at bounding box center [173, 281] width 33 height 13
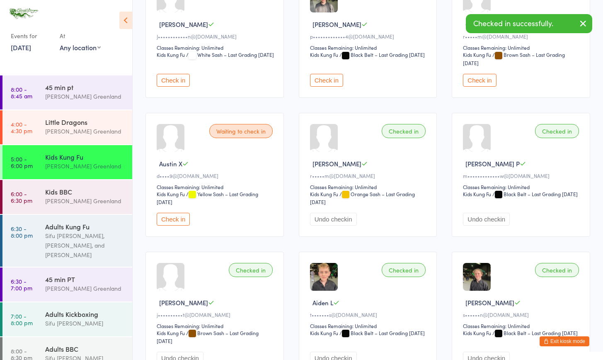
scroll to position [0, 0]
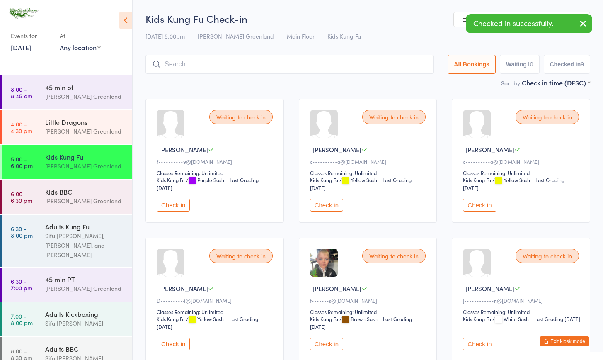
click at [323, 206] on button "Check in" at bounding box center [326, 205] width 33 height 13
click at [324, 206] on button "Check in" at bounding box center [326, 205] width 33 height 13
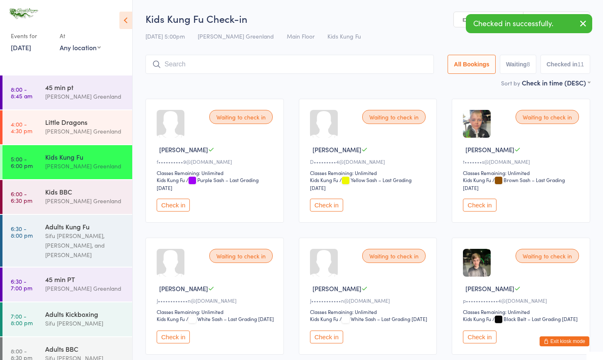
click at [492, 206] on button "Check in" at bounding box center [479, 205] width 33 height 13
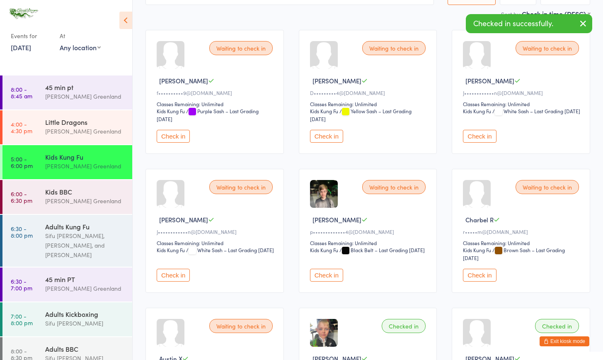
scroll to position [100, 0]
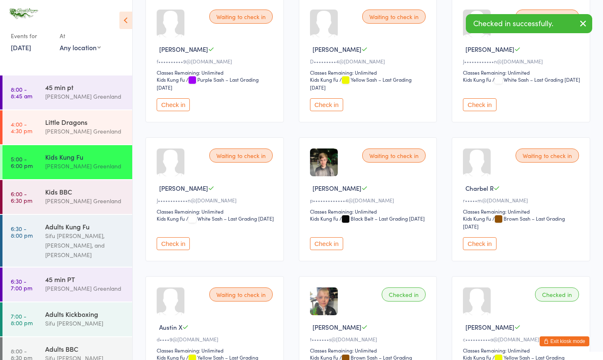
click at [481, 246] on button "Check in" at bounding box center [479, 243] width 33 height 13
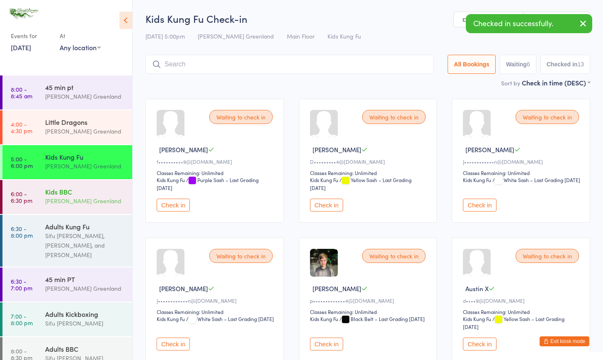
click at [75, 189] on div "Kids BBC" at bounding box center [85, 191] width 80 height 9
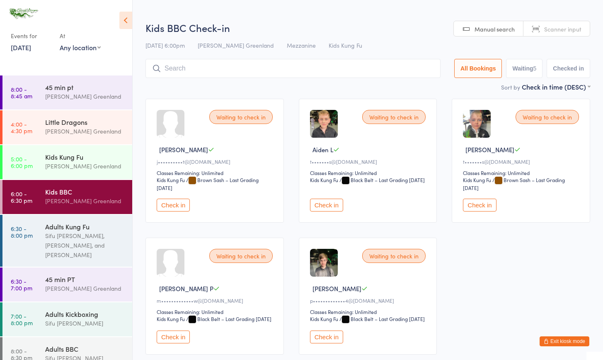
click at [180, 207] on button "Check in" at bounding box center [173, 205] width 33 height 13
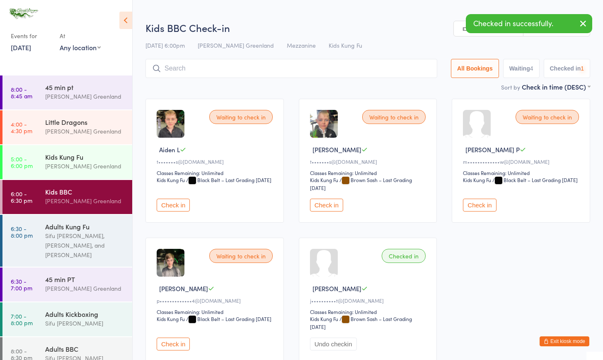
click at [180, 207] on button "Check in" at bounding box center [173, 205] width 33 height 13
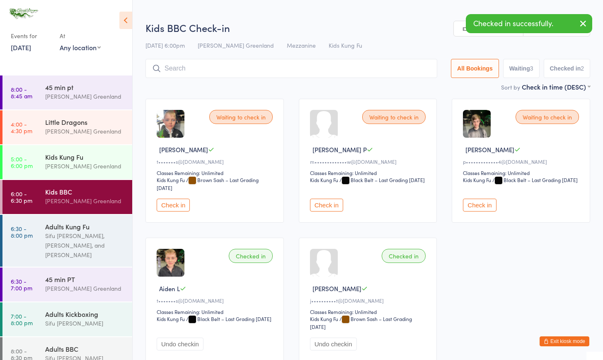
click at [180, 207] on button "Check in" at bounding box center [173, 205] width 33 height 13
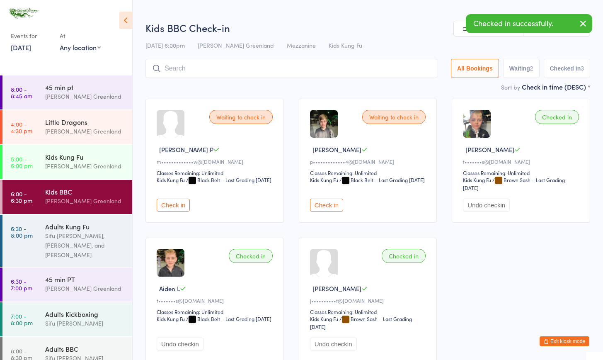
click at [180, 207] on button "Check in" at bounding box center [173, 205] width 33 height 13
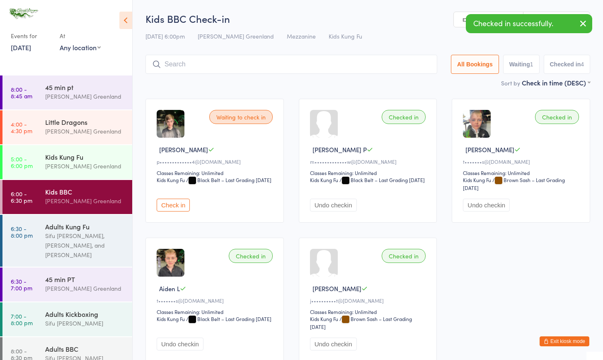
click at [192, 63] on input "search" at bounding box center [292, 64] width 292 height 19
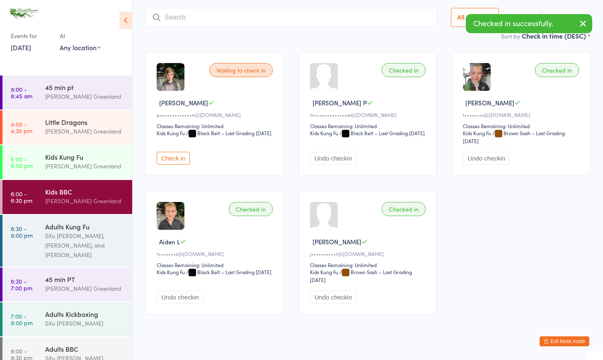
scroll to position [55, 0]
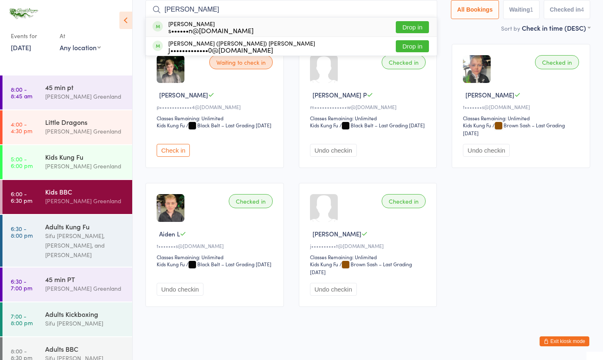
type input "[PERSON_NAME]"
click at [413, 24] on button "Drop in" at bounding box center [412, 27] width 33 height 12
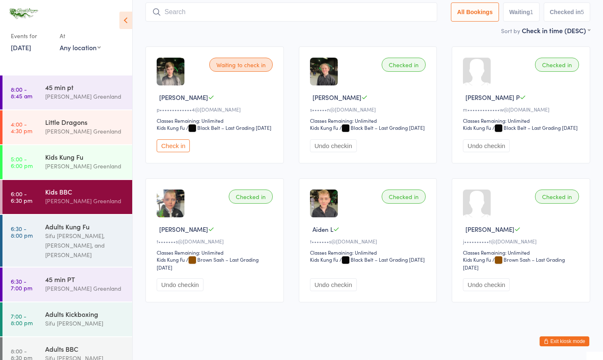
scroll to position [0, 0]
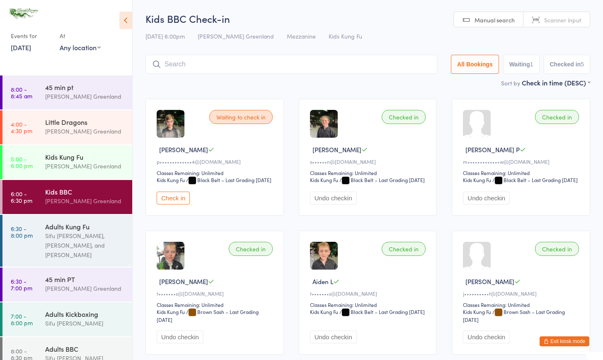
click at [574, 338] on button "Exit kiosk mode" at bounding box center [565, 341] width 50 height 10
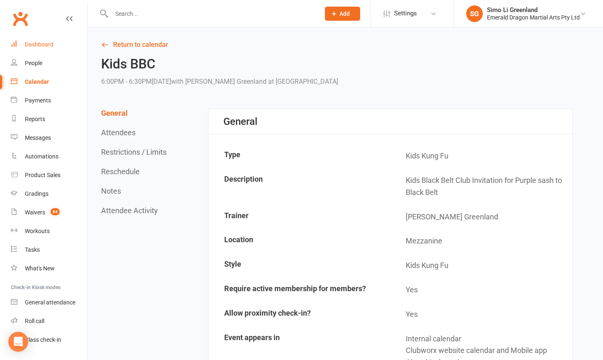
click at [38, 41] on div "Dashboard" at bounding box center [39, 44] width 29 height 7
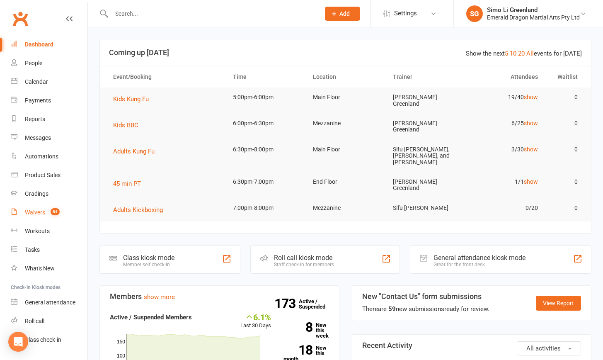
click at [24, 211] on link "Waivers 84" at bounding box center [49, 212] width 77 height 19
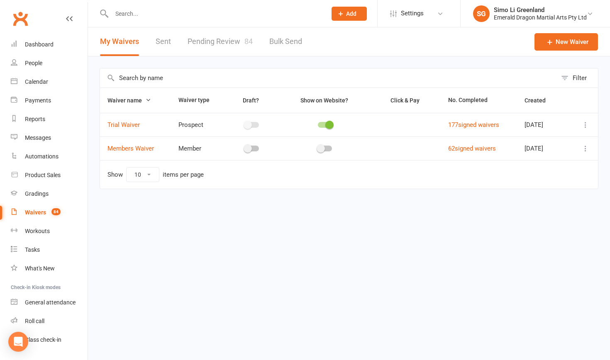
click at [466, 119] on td "177 signed waivers" at bounding box center [478, 125] width 76 height 24
click at [469, 122] on link "177 signed waivers" at bounding box center [473, 124] width 51 height 7
click at [42, 40] on link "Dashboard" at bounding box center [49, 44] width 77 height 19
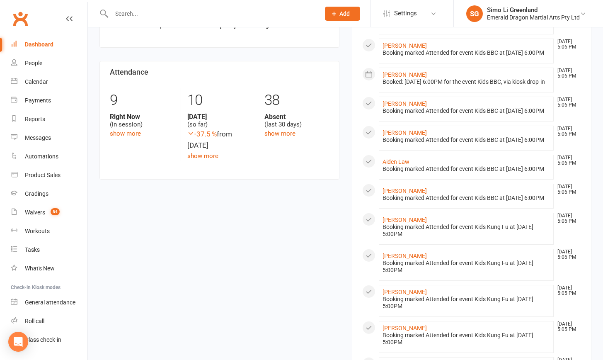
scroll to position [282, 0]
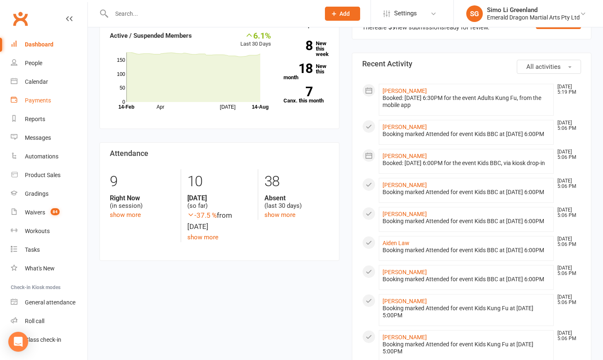
click at [30, 98] on div "Payments" at bounding box center [38, 100] width 26 height 7
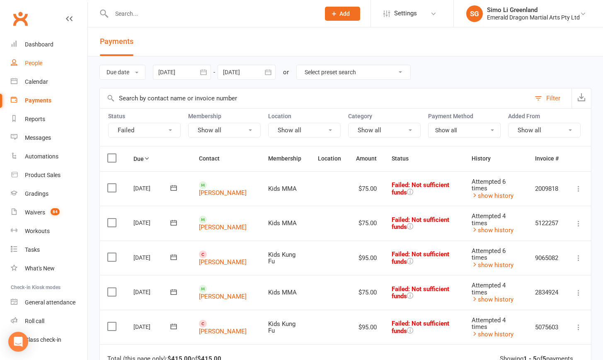
click at [34, 64] on div "People" at bounding box center [33, 63] width 17 height 7
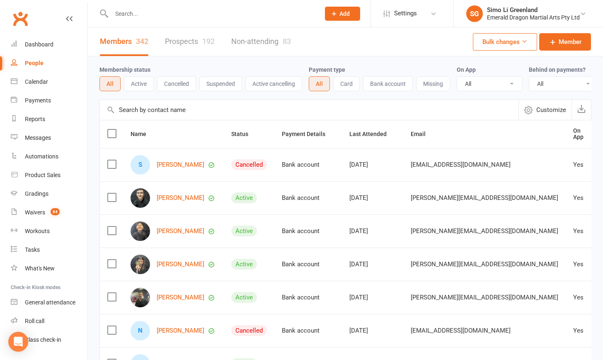
click at [137, 16] on input "text" at bounding box center [211, 14] width 205 height 12
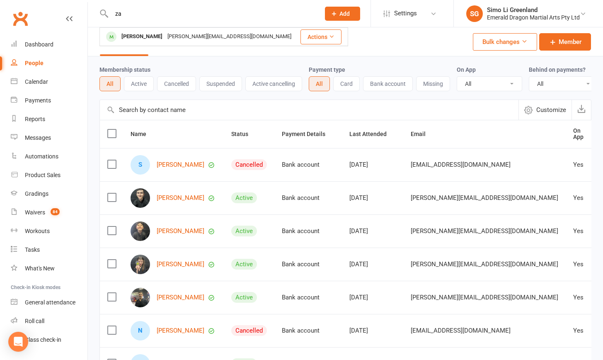
type input "z"
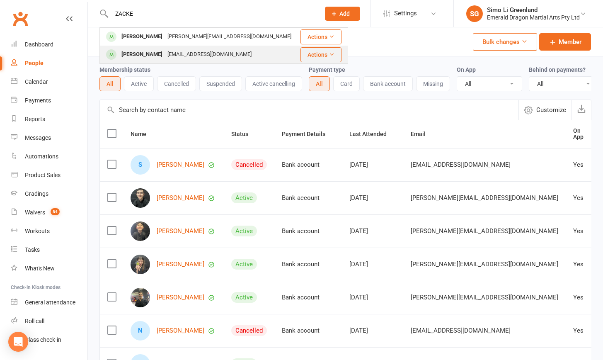
type input "ZACKE"
click at [141, 56] on div "Zachariah Beckett" at bounding box center [142, 55] width 46 height 12
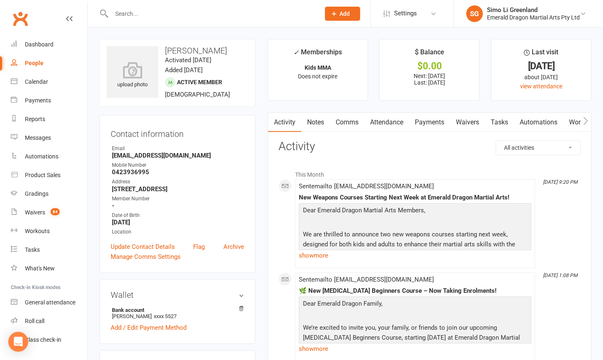
click at [436, 121] on link "Payments" at bounding box center [429, 122] width 41 height 19
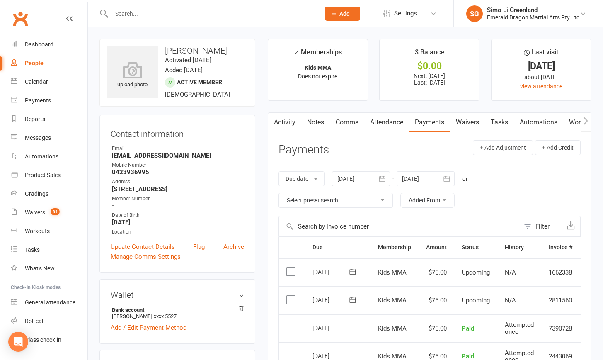
click at [285, 118] on link "Activity" at bounding box center [284, 122] width 33 height 19
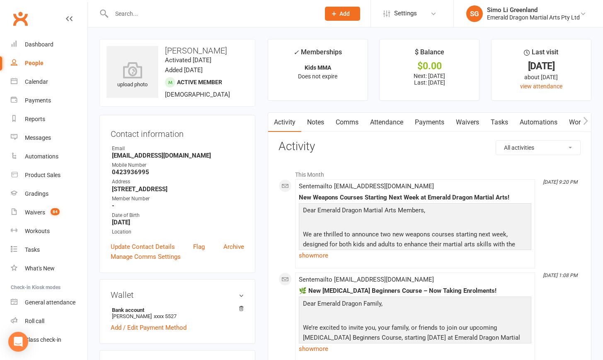
click at [462, 122] on link "Waivers" at bounding box center [467, 122] width 35 height 19
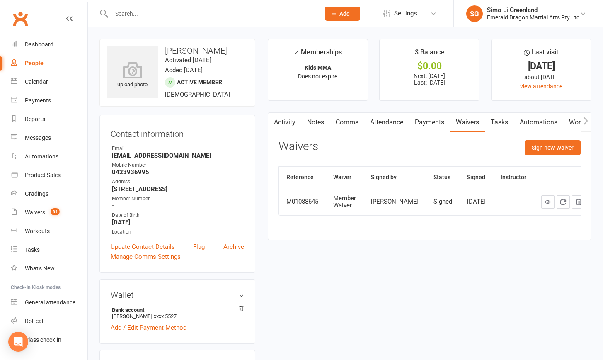
click at [426, 121] on link "Payments" at bounding box center [429, 122] width 41 height 19
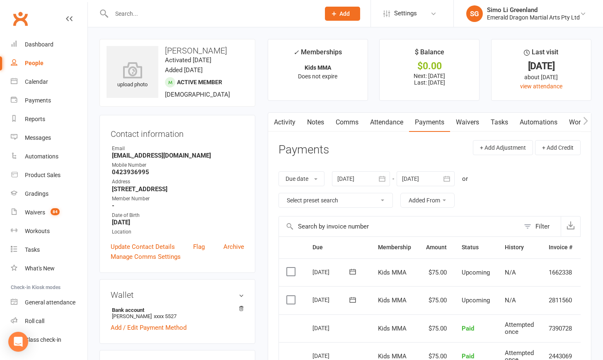
click at [498, 119] on link "Tasks" at bounding box center [499, 122] width 29 height 19
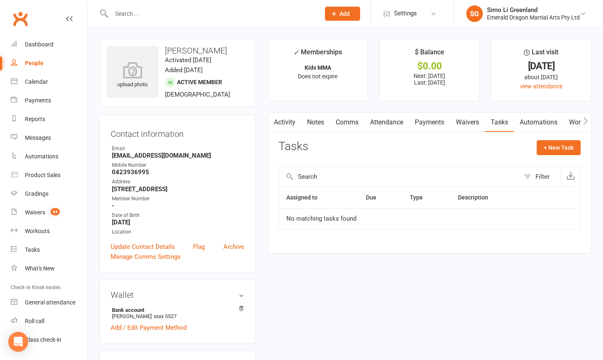
click at [549, 122] on link "Automations" at bounding box center [538, 122] width 49 height 19
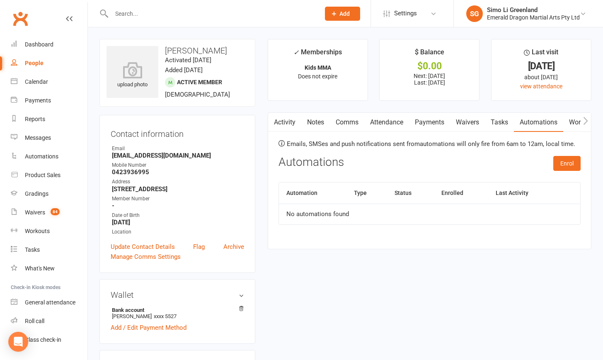
click at [380, 122] on link "Attendance" at bounding box center [387, 122] width 45 height 19
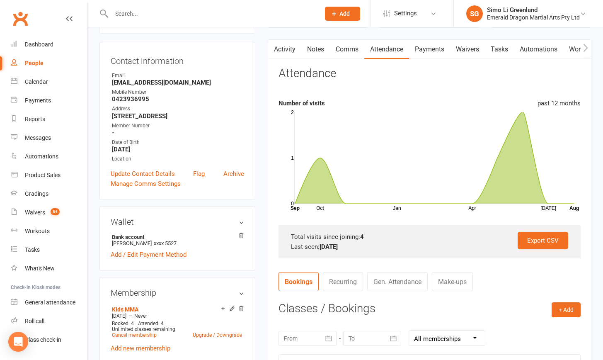
scroll to position [231, 0]
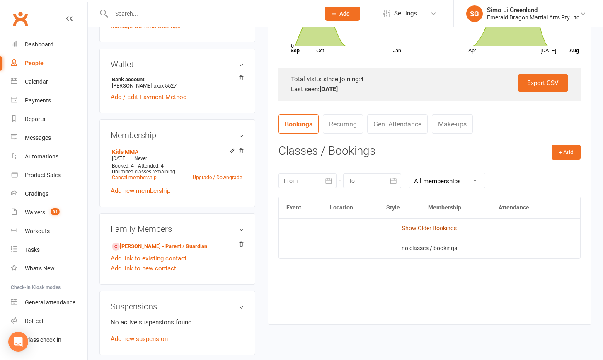
click at [449, 227] on link "Show Older Bookings" at bounding box center [429, 228] width 55 height 7
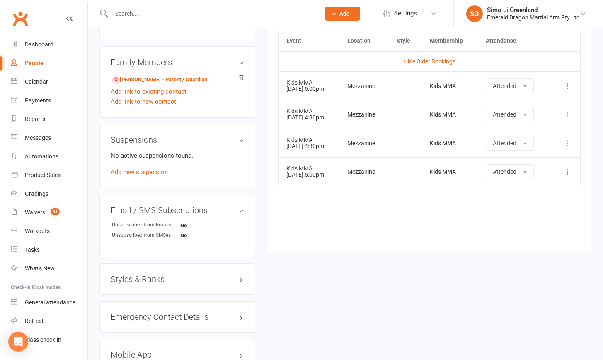
scroll to position [0, 0]
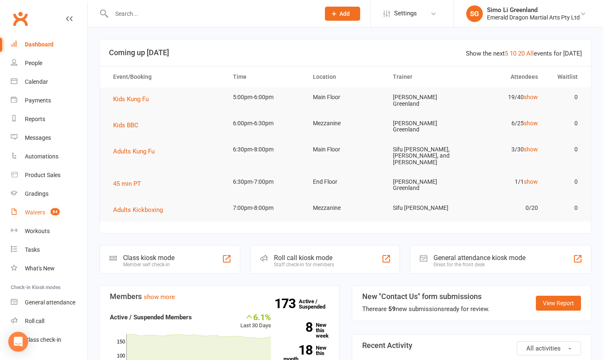
click at [27, 214] on div "Waivers" at bounding box center [35, 212] width 20 height 7
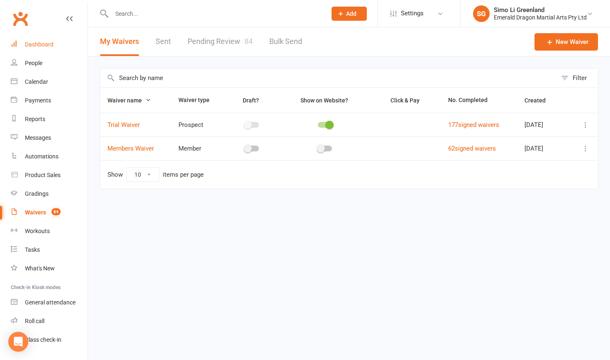
click at [35, 46] on div "Dashboard" at bounding box center [39, 44] width 29 height 7
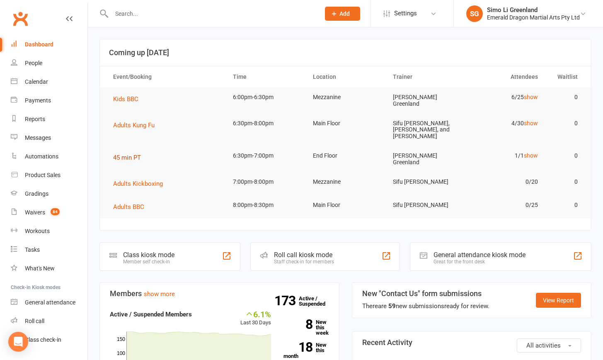
click at [134, 154] on span "45 min PT" at bounding box center [127, 157] width 28 height 7
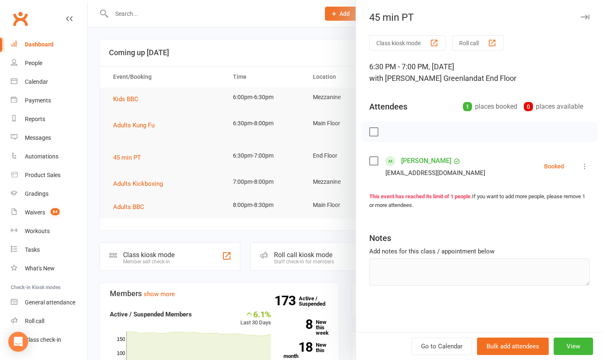
click at [292, 39] on div at bounding box center [345, 180] width 515 height 360
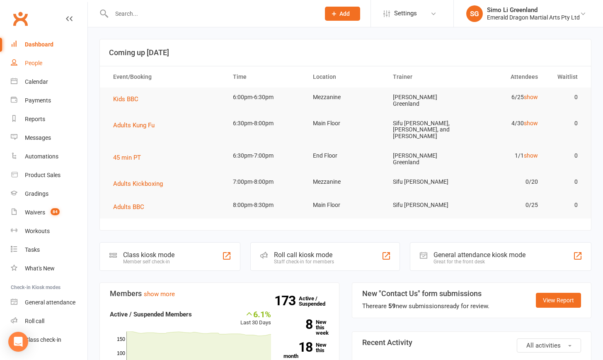
click at [34, 64] on div "People" at bounding box center [33, 63] width 17 height 7
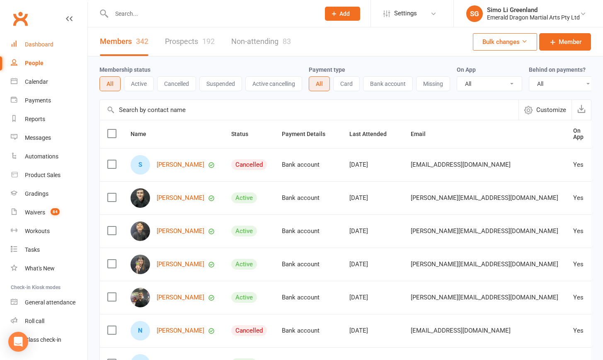
click at [34, 44] on div "Dashboard" at bounding box center [39, 44] width 29 height 7
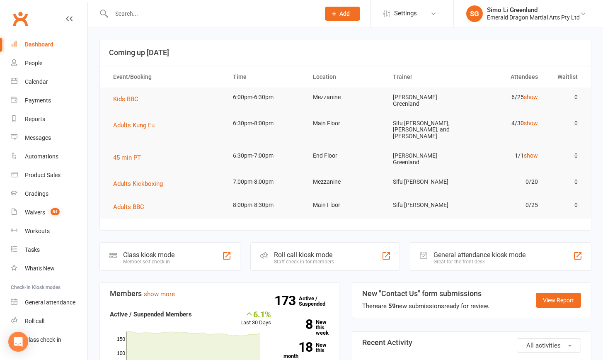
click at [32, 45] on div "Dashboard" at bounding box center [39, 44] width 29 height 7
click at [166, 14] on input "text" at bounding box center [211, 14] width 205 height 12
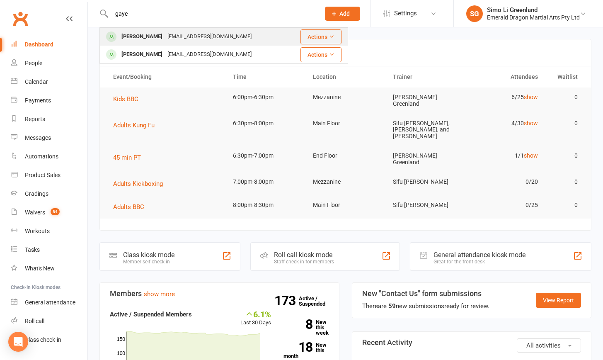
type input "gaye"
click at [142, 41] on div "[PERSON_NAME]" at bounding box center [142, 37] width 46 height 12
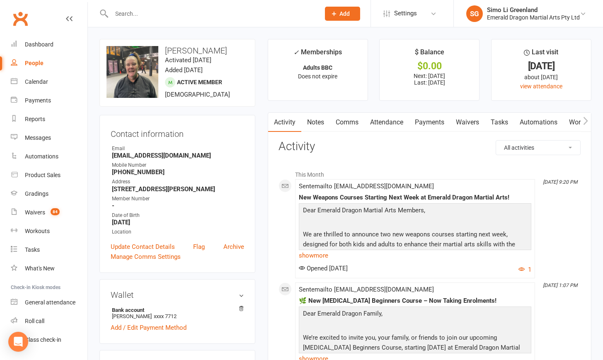
click at [325, 120] on button "button" at bounding box center [586, 122] width 10 height 19
click at [325, 119] on button "button" at bounding box center [586, 122] width 10 height 19
click at [325, 123] on link "Mobile App" at bounding box center [579, 122] width 45 height 19
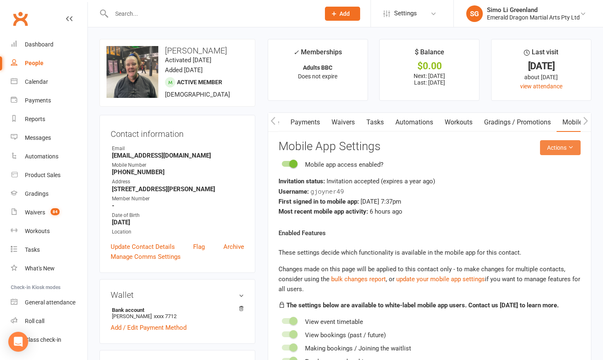
click at [325, 146] on button "Actions" at bounding box center [560, 147] width 41 height 15
click at [325, 167] on link "Send invitation email" at bounding box center [533, 165] width 82 height 17
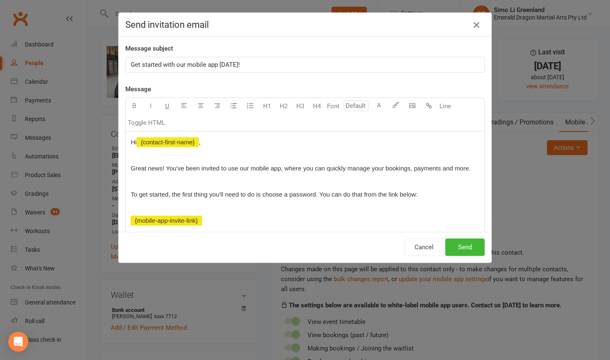
click at [325, 26] on icon "button" at bounding box center [476, 25] width 10 height 10
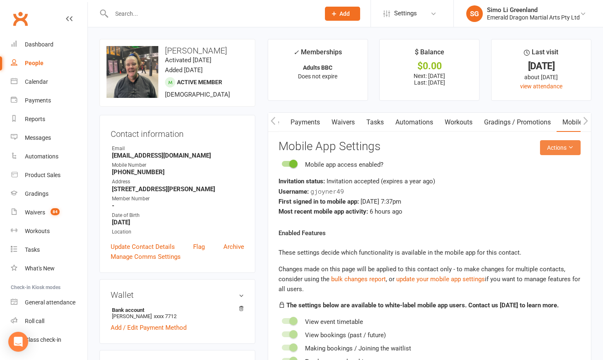
click at [325, 149] on button "Actions" at bounding box center [560, 147] width 41 height 15
click at [325, 164] on link "Send invitation email" at bounding box center [533, 165] width 82 height 17
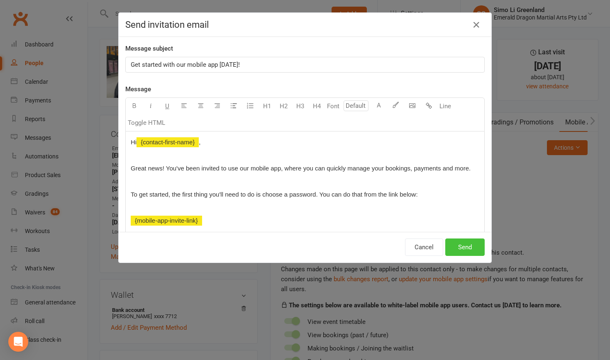
click at [325, 227] on button "Send" at bounding box center [464, 246] width 39 height 17
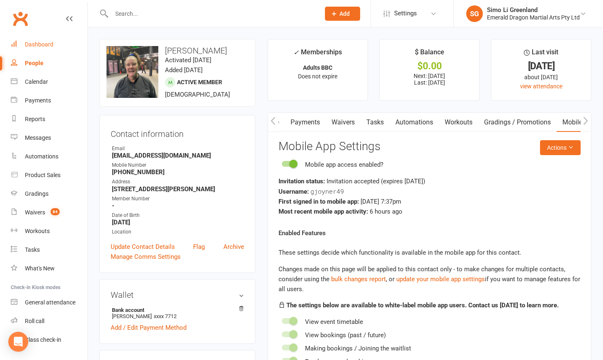
click at [37, 41] on div "Dashboard" at bounding box center [39, 44] width 29 height 7
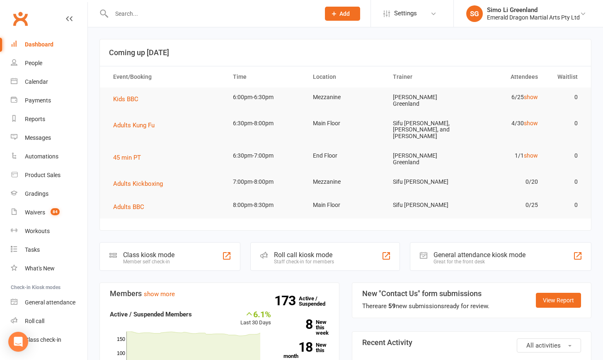
click at [44, 46] on div "Dashboard" at bounding box center [39, 44] width 29 height 7
click at [131, 96] on span "Kids BBC" at bounding box center [125, 98] width 25 height 7
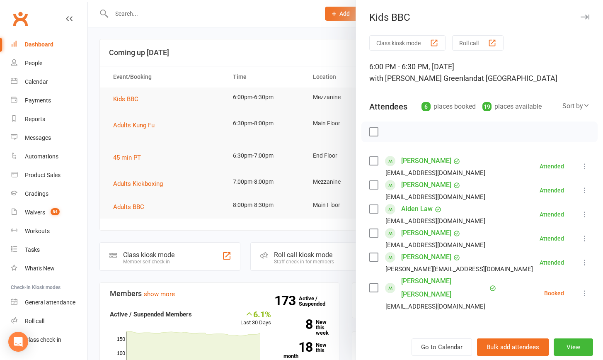
click at [131, 118] on div at bounding box center [345, 180] width 515 height 360
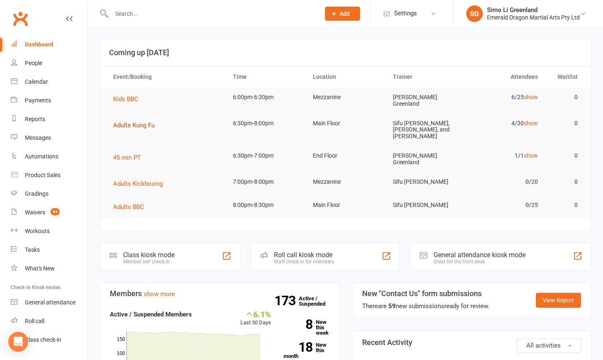
click at [142, 126] on button "Adults Kung Fu" at bounding box center [136, 125] width 47 height 10
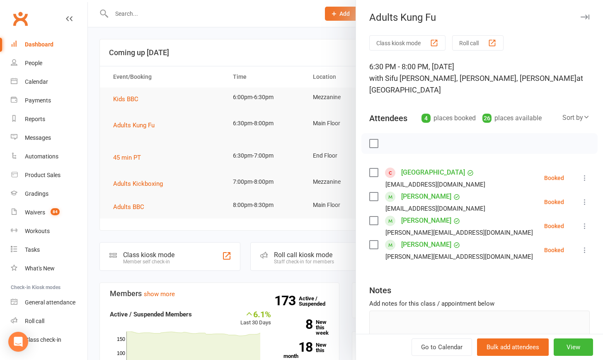
click at [325, 38] on button "Class kiosk mode" at bounding box center [407, 42] width 76 height 15
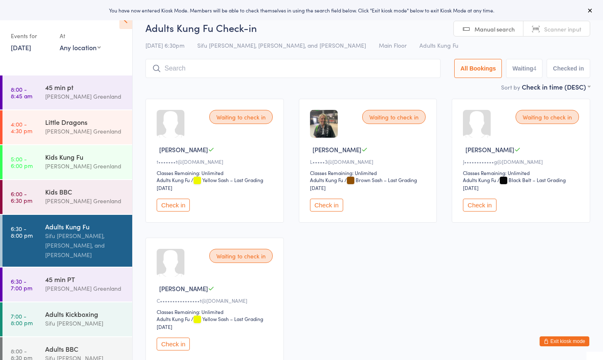
click at [332, 204] on button "Check in" at bounding box center [326, 205] width 33 height 13
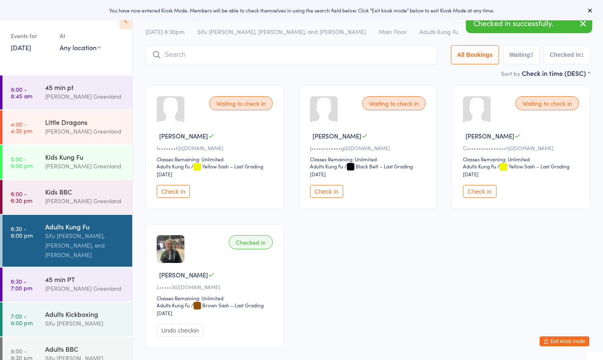
scroll to position [51, 0]
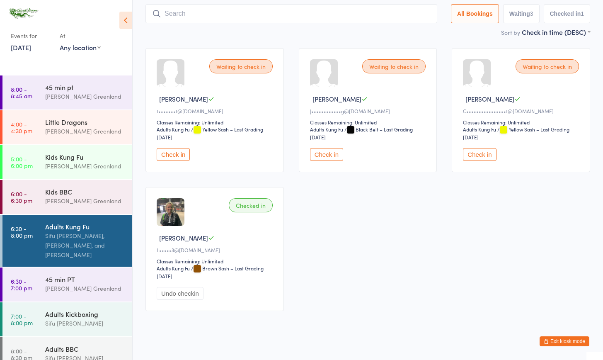
click at [566, 338] on button "Exit kiosk mode" at bounding box center [565, 341] width 50 height 10
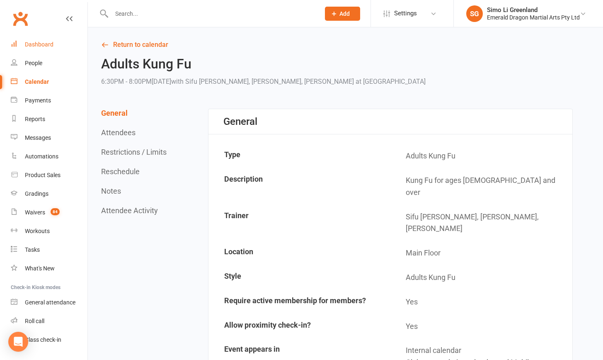
click at [37, 42] on div "Dashboard" at bounding box center [39, 44] width 29 height 7
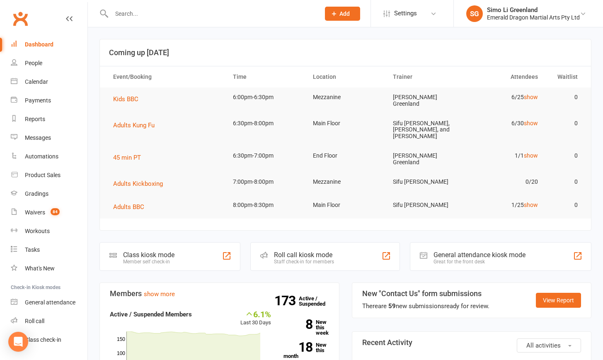
click at [131, 14] on input "text" at bounding box center [211, 14] width 205 height 12
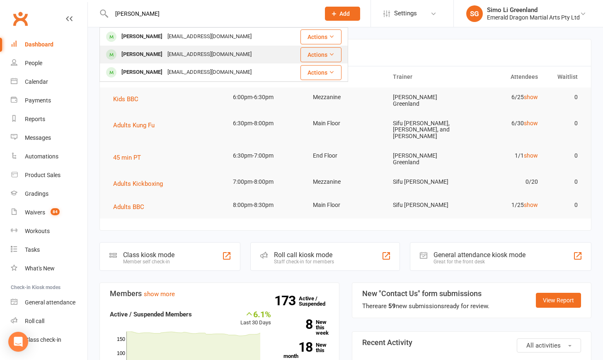
type input "Lucas"
click at [130, 56] on div "Lucas Law" at bounding box center [142, 55] width 46 height 12
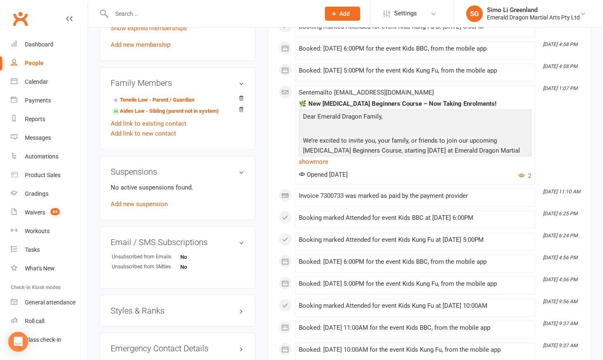
scroll to position [284, 0]
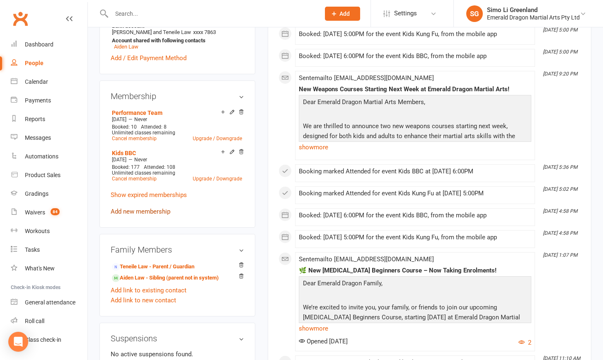
click at [144, 211] on link "Add new membership" at bounding box center [141, 211] width 60 height 7
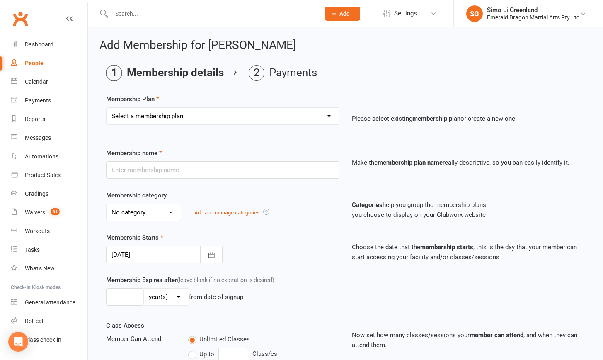
select select "34"
type input "Kids Broadsword Course"
select select "0"
type input "20 Aug 2025"
type input "8"
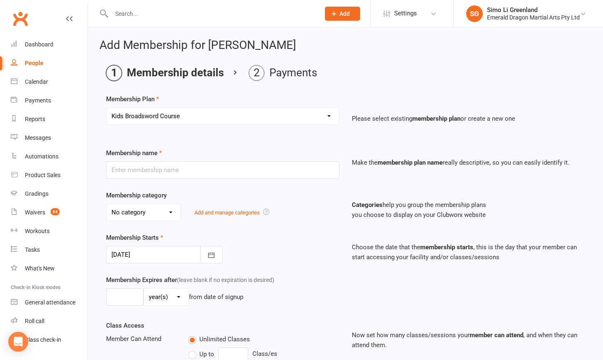
select select "1"
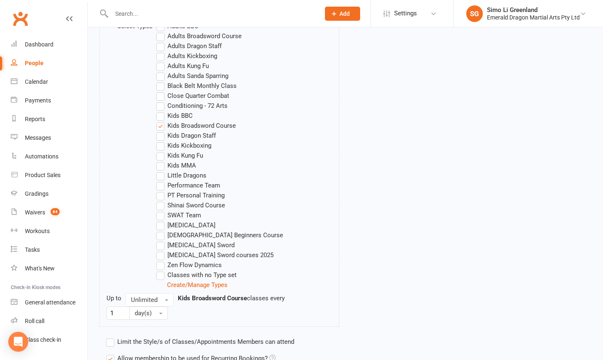
scroll to position [535, 0]
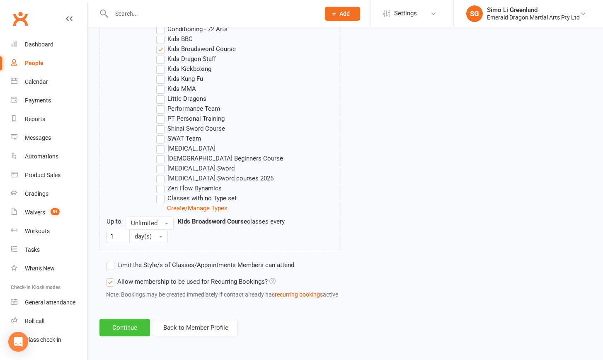
click at [129, 323] on button "Continue" at bounding box center [125, 327] width 51 height 17
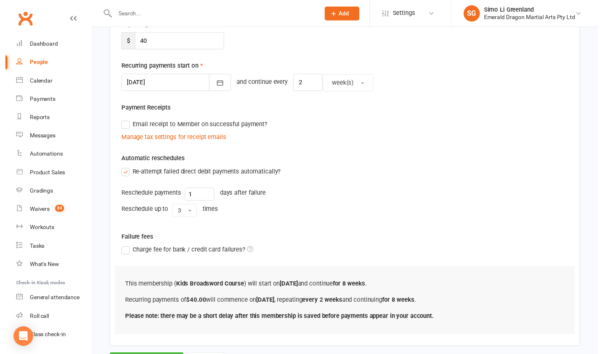
scroll to position [216, 0]
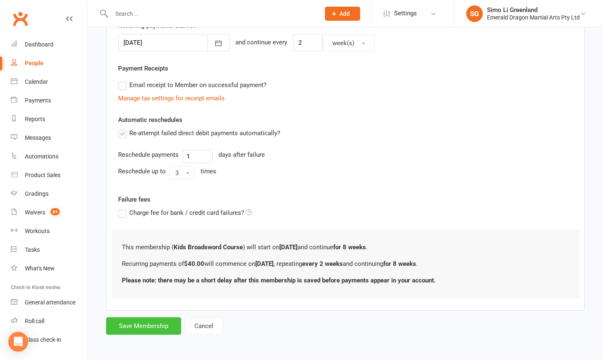
click at [142, 317] on button "Save Membership" at bounding box center [143, 325] width 75 height 17
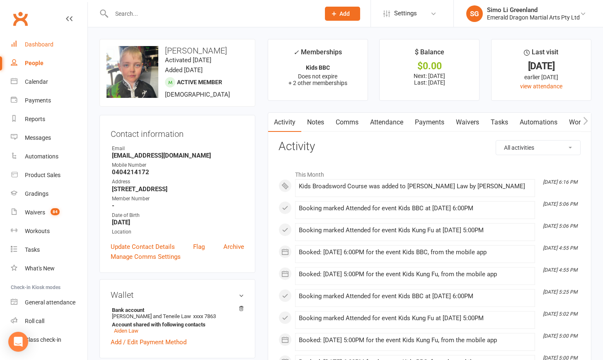
click at [37, 46] on div "Dashboard" at bounding box center [39, 44] width 29 height 7
